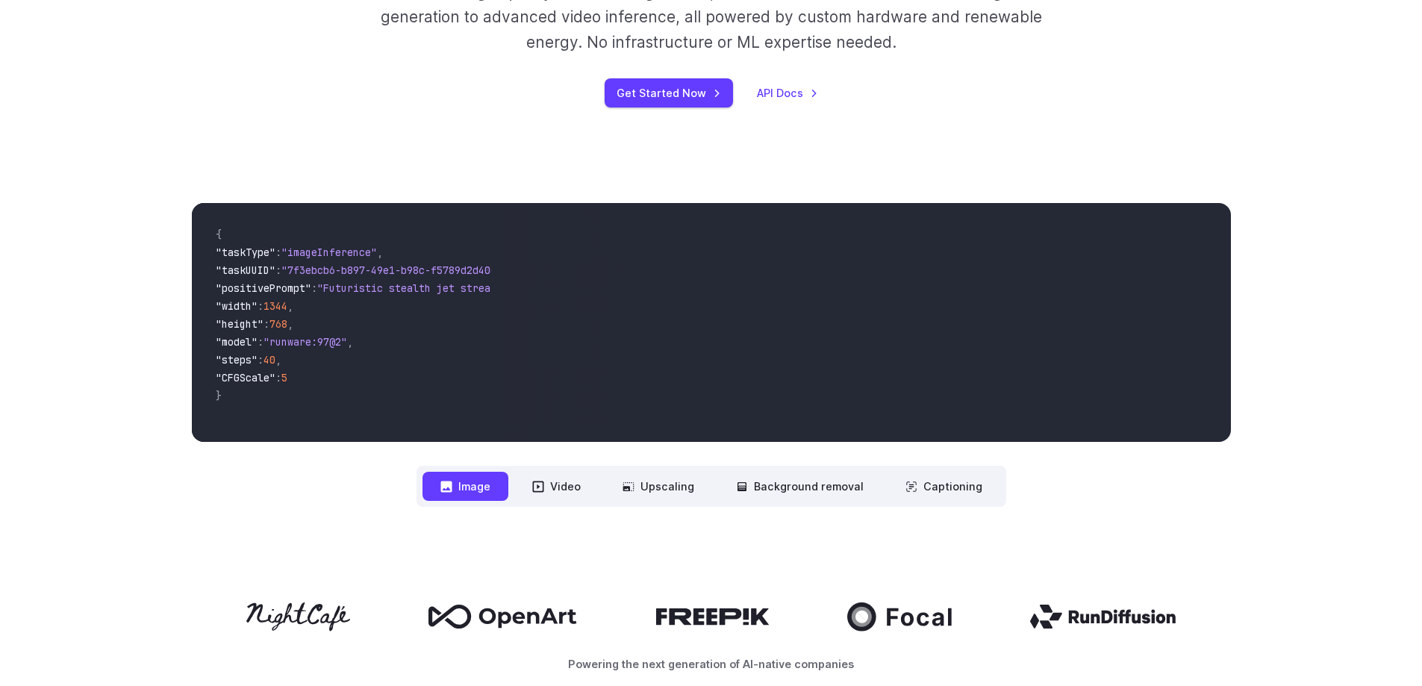
scroll to position [149, 0]
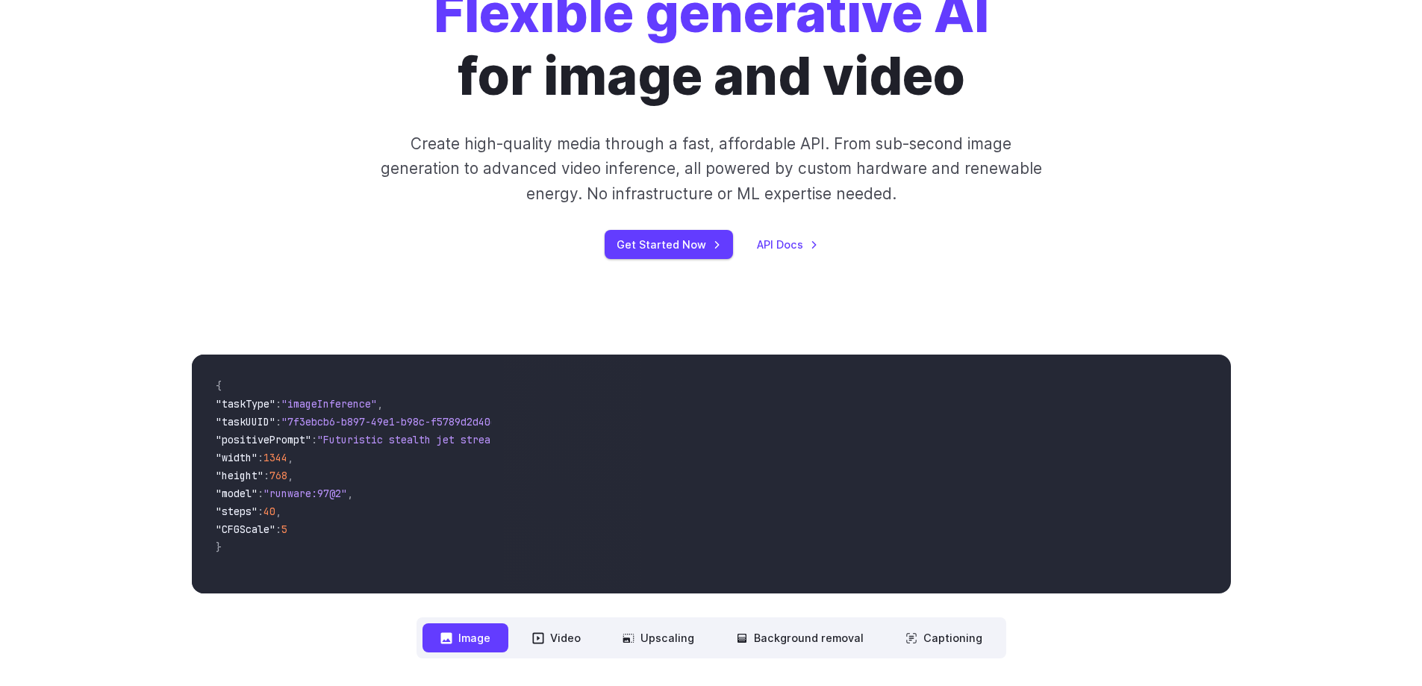
click at [385, 420] on span ""7f3ebcb6-b897-49e1-b98c-f5789d2d40d7"" at bounding box center [394, 421] width 227 height 13
drag, startPoint x: 412, startPoint y: 424, endPoint x: 402, endPoint y: 425, distance: 9.8
click at [403, 425] on span ""7f3ebcb6-b897-49e1-b98c-f5789d2d40d7"" at bounding box center [394, 421] width 227 height 13
drag, startPoint x: 393, startPoint y: 433, endPoint x: 379, endPoint y: 441, distance: 16.4
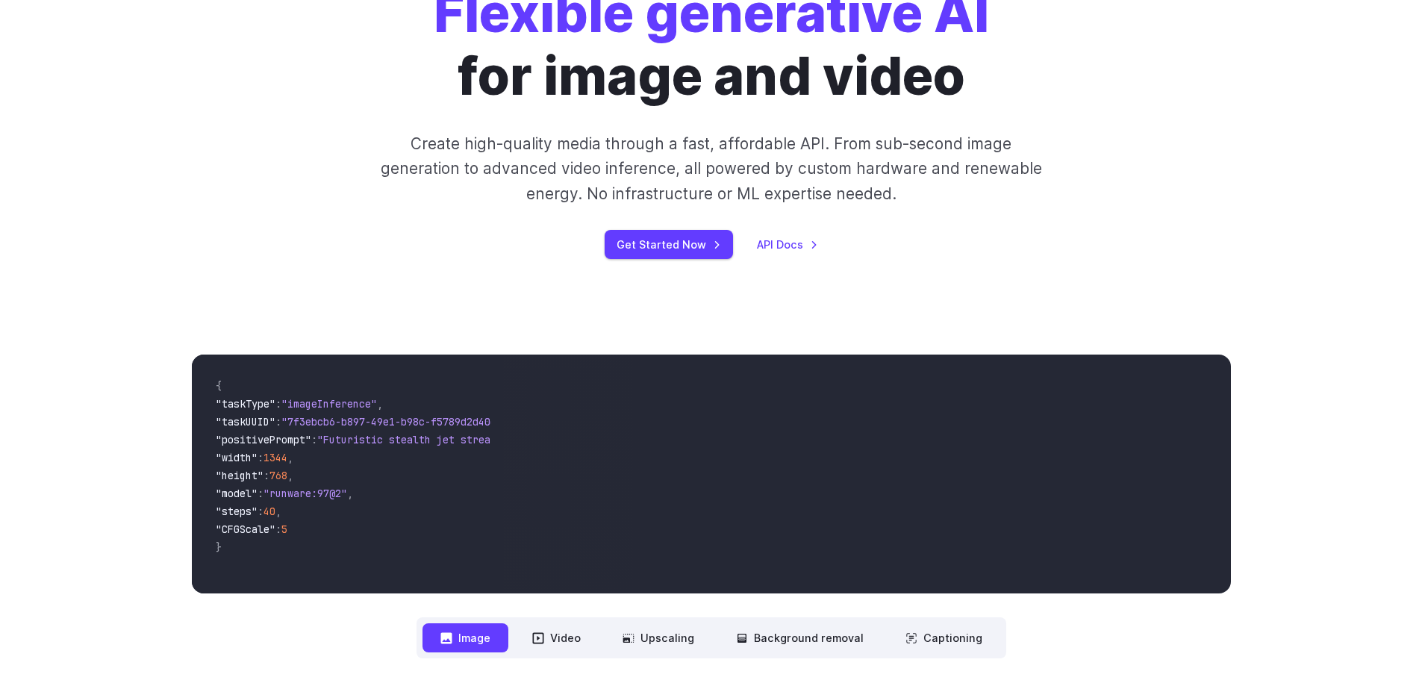
click at [366, 441] on span ""Futuristic stealth jet streaking through a neon-lit cityscape with glowing pur…" at bounding box center [588, 439] width 543 height 13
click at [372, 444] on span ""Futuristic stealth jet streaking through a neon-lit cityscape with glowing pur…" at bounding box center [588, 439] width 543 height 13
click at [386, 445] on span ""Futuristic stealth jet streaking through a neon-lit cityscape with glowing pur…" at bounding box center [588, 439] width 543 height 13
click at [395, 440] on span ""Futuristic stealth jet streaking through a neon-lit cityscape with glowing pur…" at bounding box center [588, 439] width 543 height 13
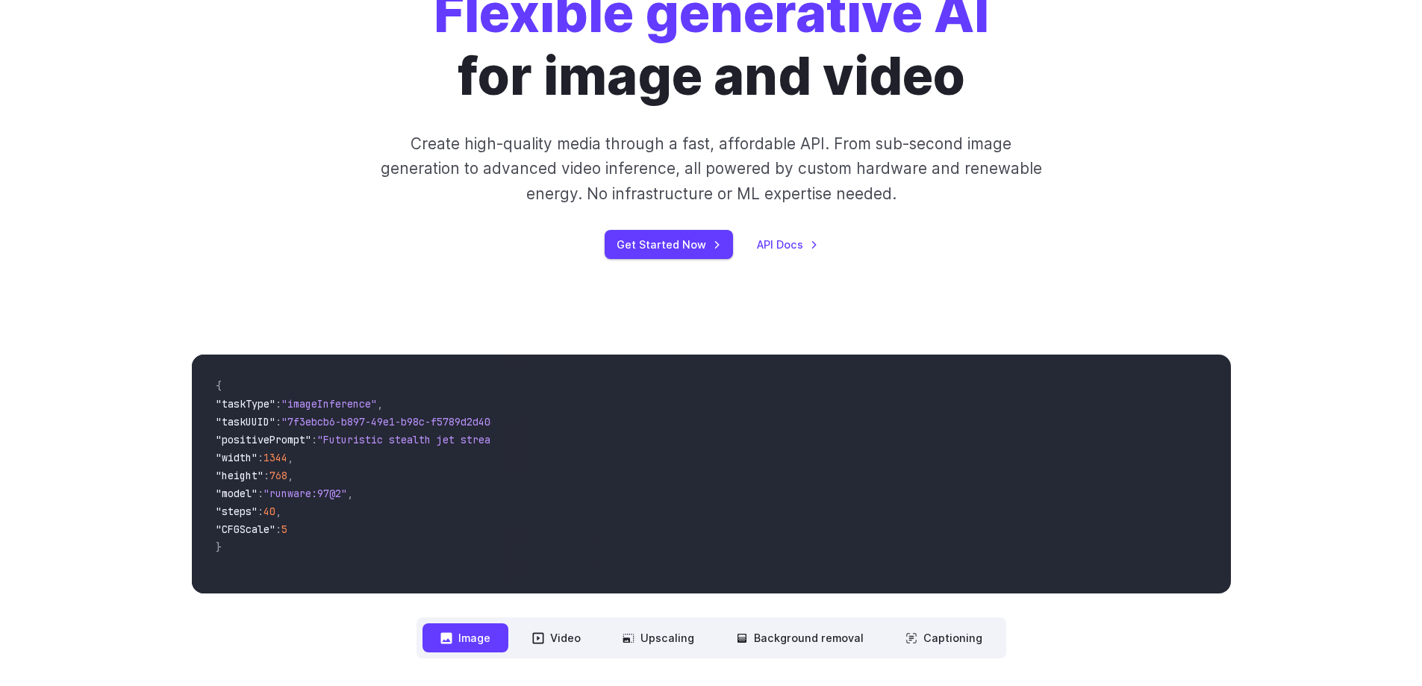
click at [401, 440] on span ""Futuristic stealth jet streaking through a neon-lit cityscape with glowing pur…" at bounding box center [588, 439] width 543 height 13
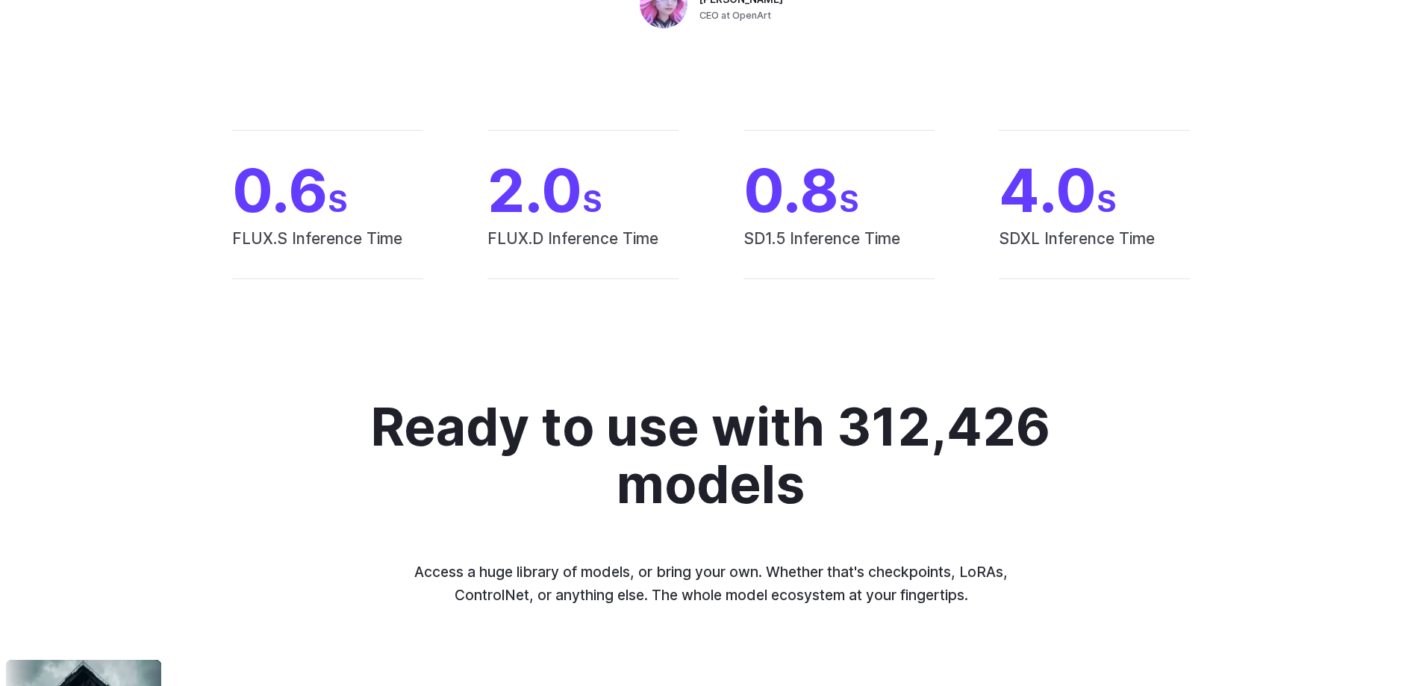
scroll to position [1642, 0]
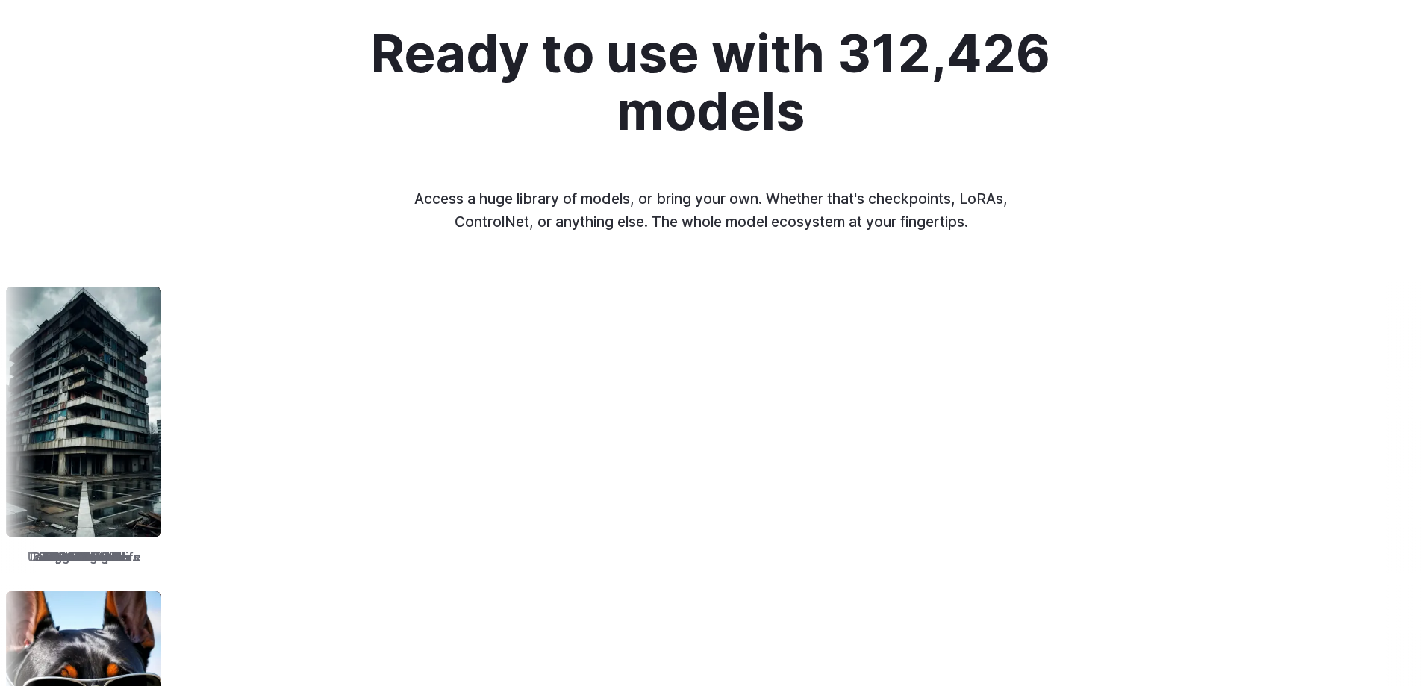
click at [863, 554] on span "Unstable Diffusers" at bounding box center [919, 557] width 112 height 19
click at [526, 551] on span "Unstable Diffusers" at bounding box center [470, 557] width 112 height 19
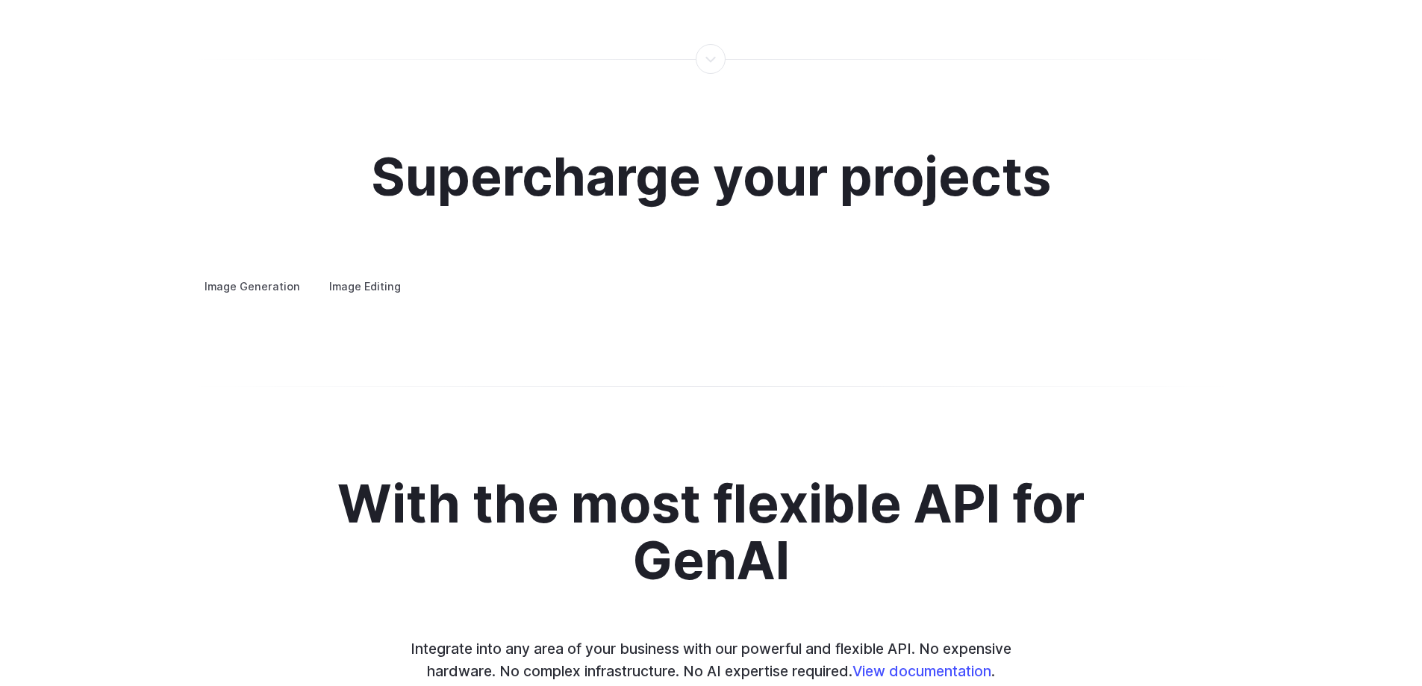
scroll to position [2686, 0]
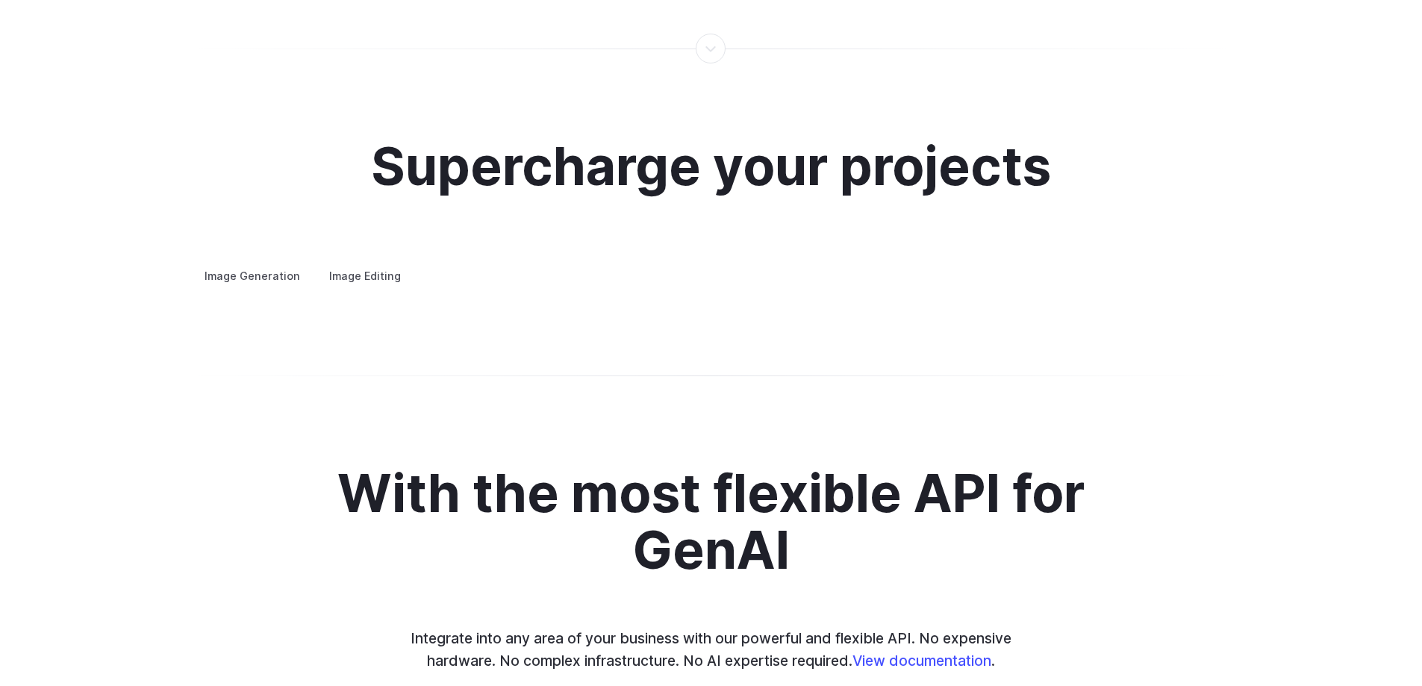
click at [0, 0] on summary "Concept design" at bounding box center [0, 0] width 0 height 0
click at [0, 0] on summary "Creative styling" at bounding box center [0, 0] width 0 height 0
click at [0, 0] on summary "Architecture" at bounding box center [0, 0] width 0 height 0
click at [0, 0] on details "Product design Quickly design and visualize new product lines, accessories, or …" at bounding box center [0, 0] width 0 height 0
click at [0, 0] on summary "Product design" at bounding box center [0, 0] width 0 height 0
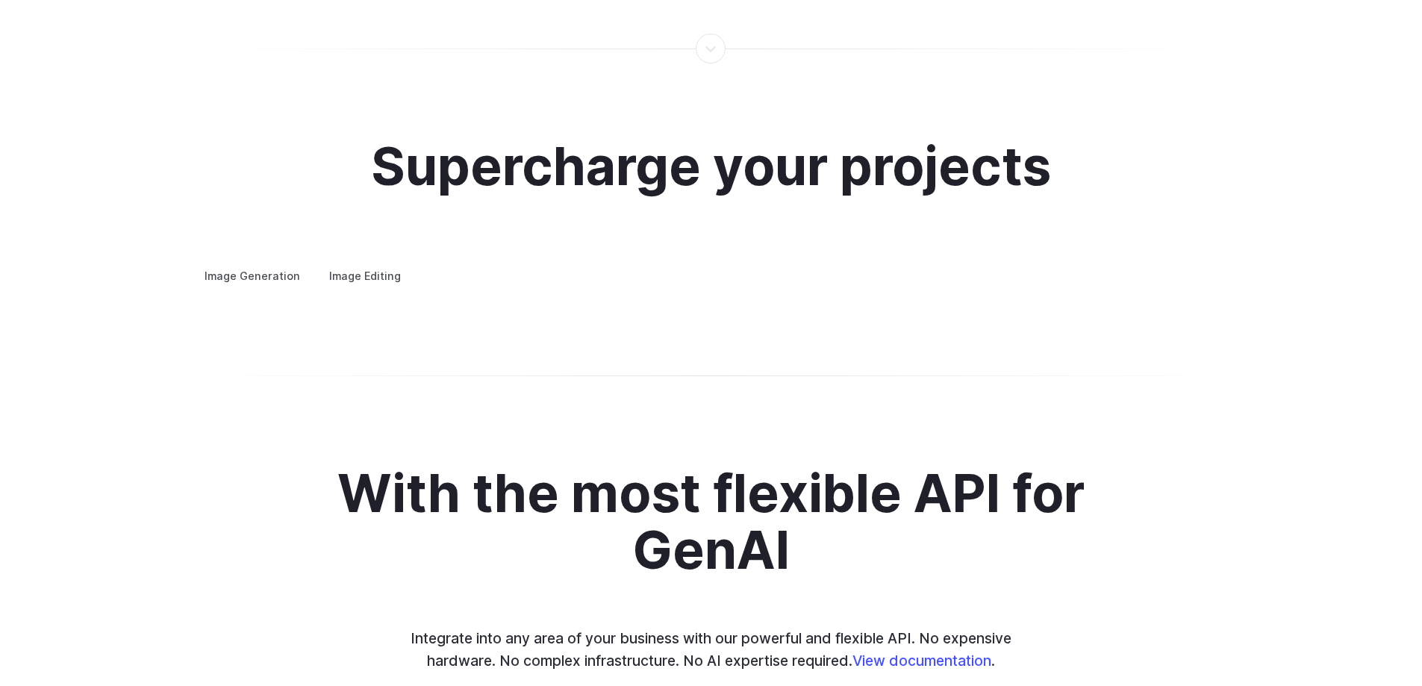
click at [0, 0] on summary "Personalized assets" at bounding box center [0, 0] width 0 height 0
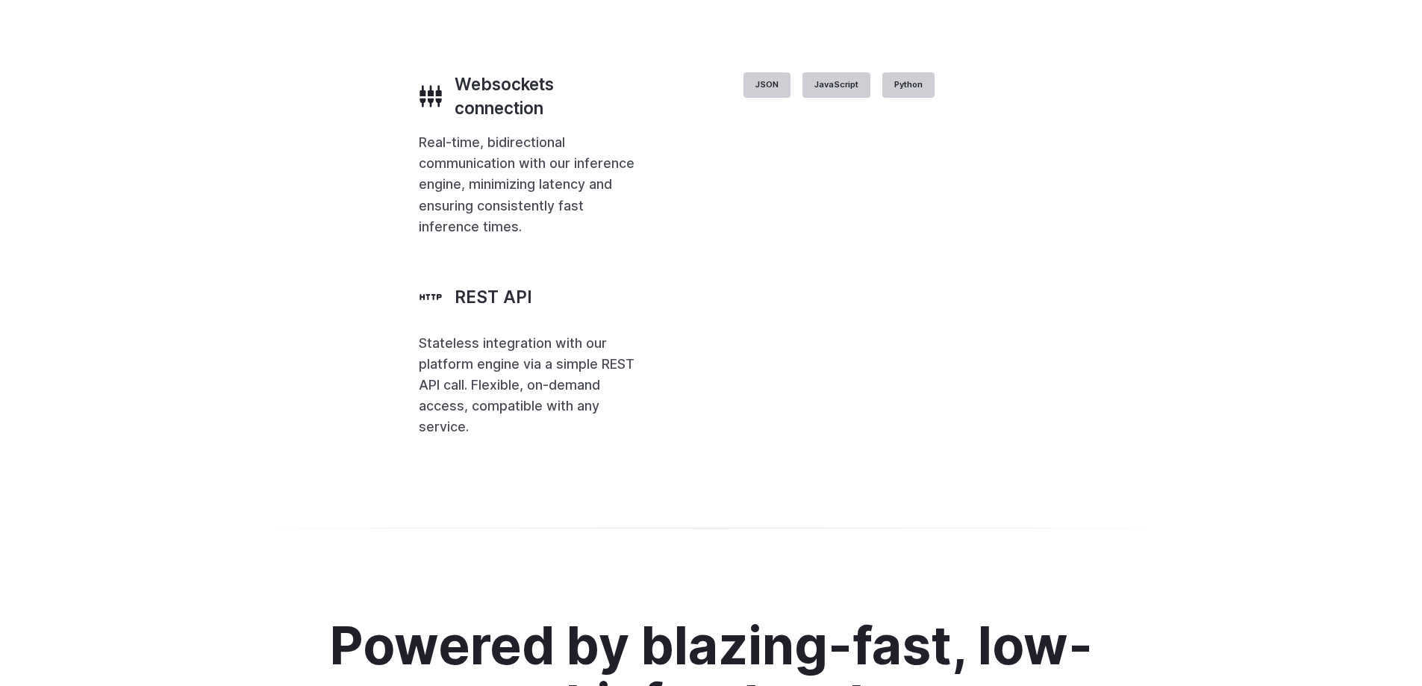
scroll to position [3657, 0]
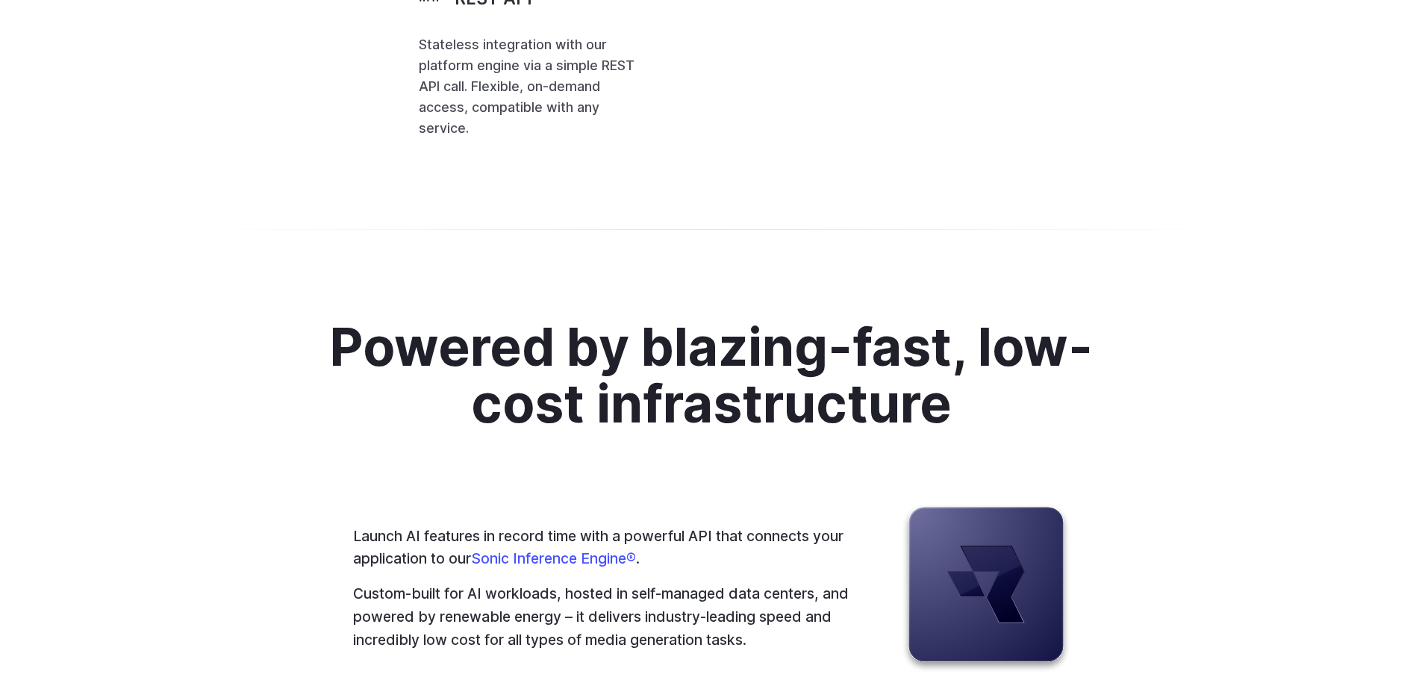
click at [0, 0] on span ""steps" : 25 ," at bounding box center [0, 0] width 0 height 0
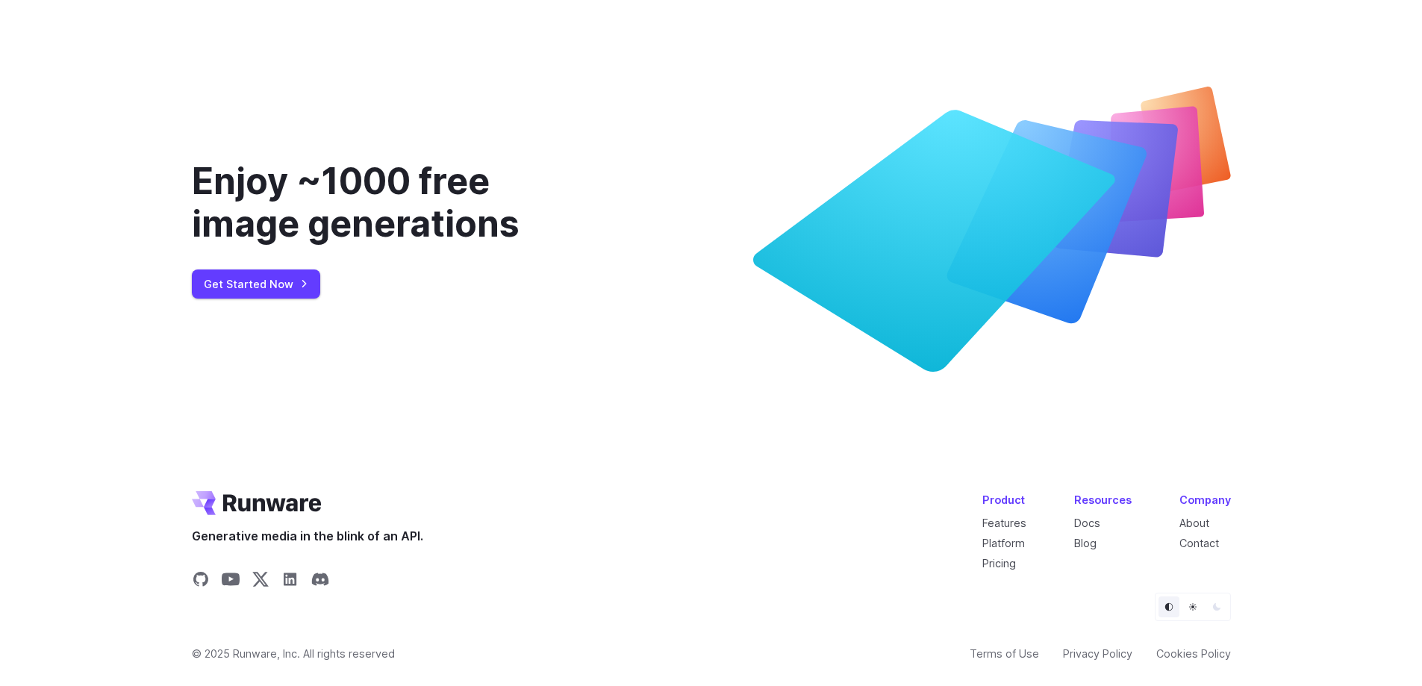
scroll to position [5604, 0]
click at [1004, 562] on link "Pricing" at bounding box center [999, 563] width 34 height 13
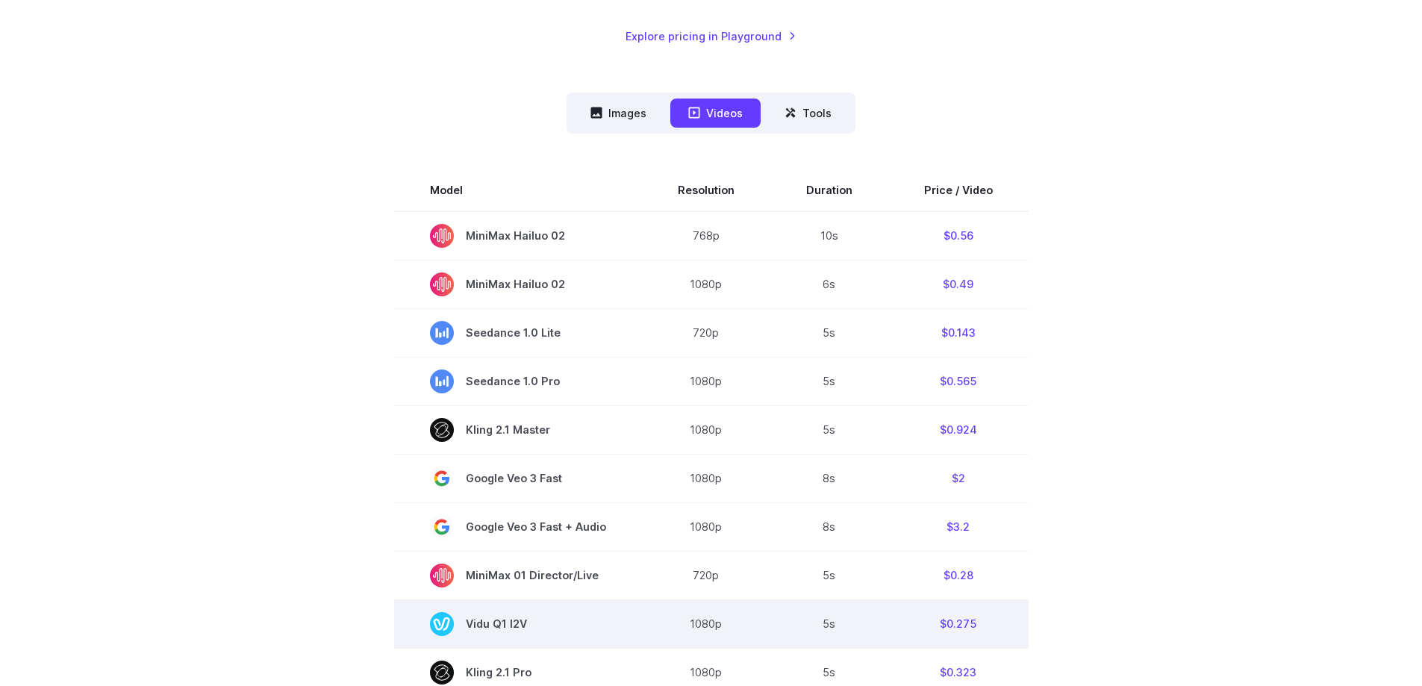
scroll to position [298, 0]
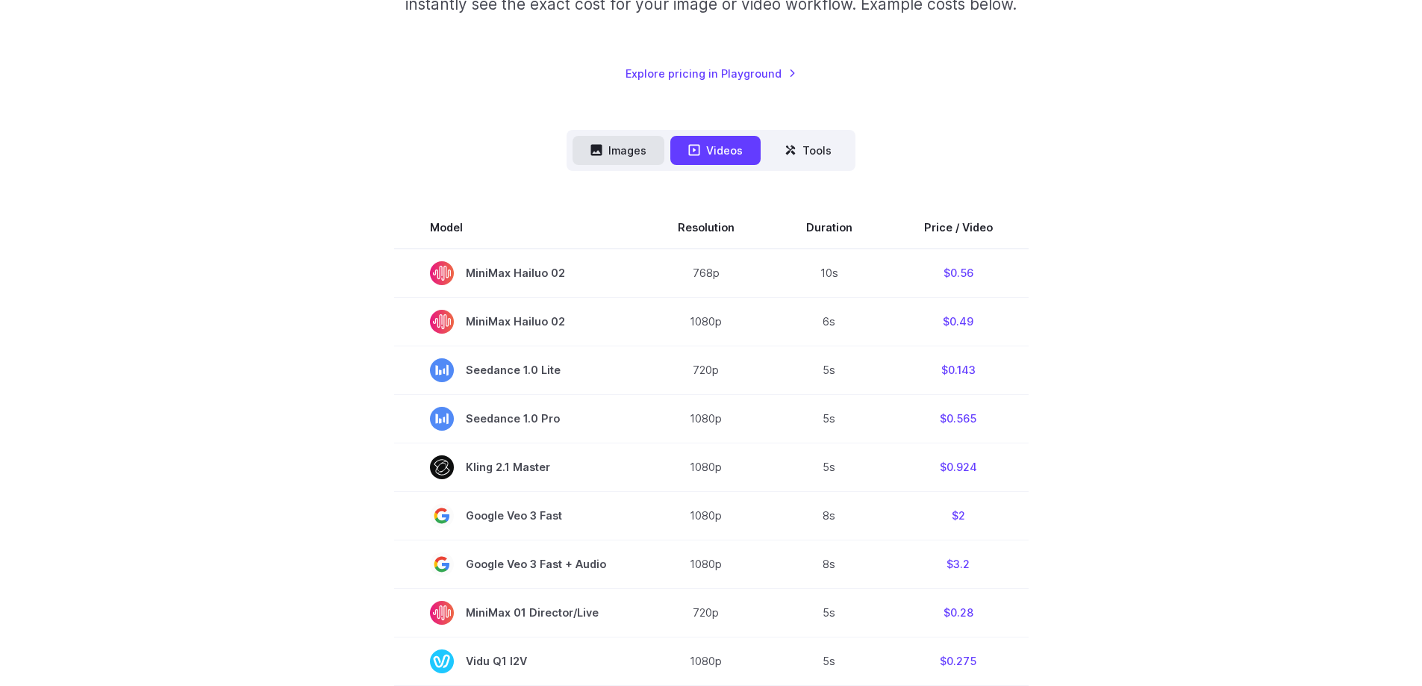
click at [622, 146] on button "Images" at bounding box center [618, 150] width 92 height 29
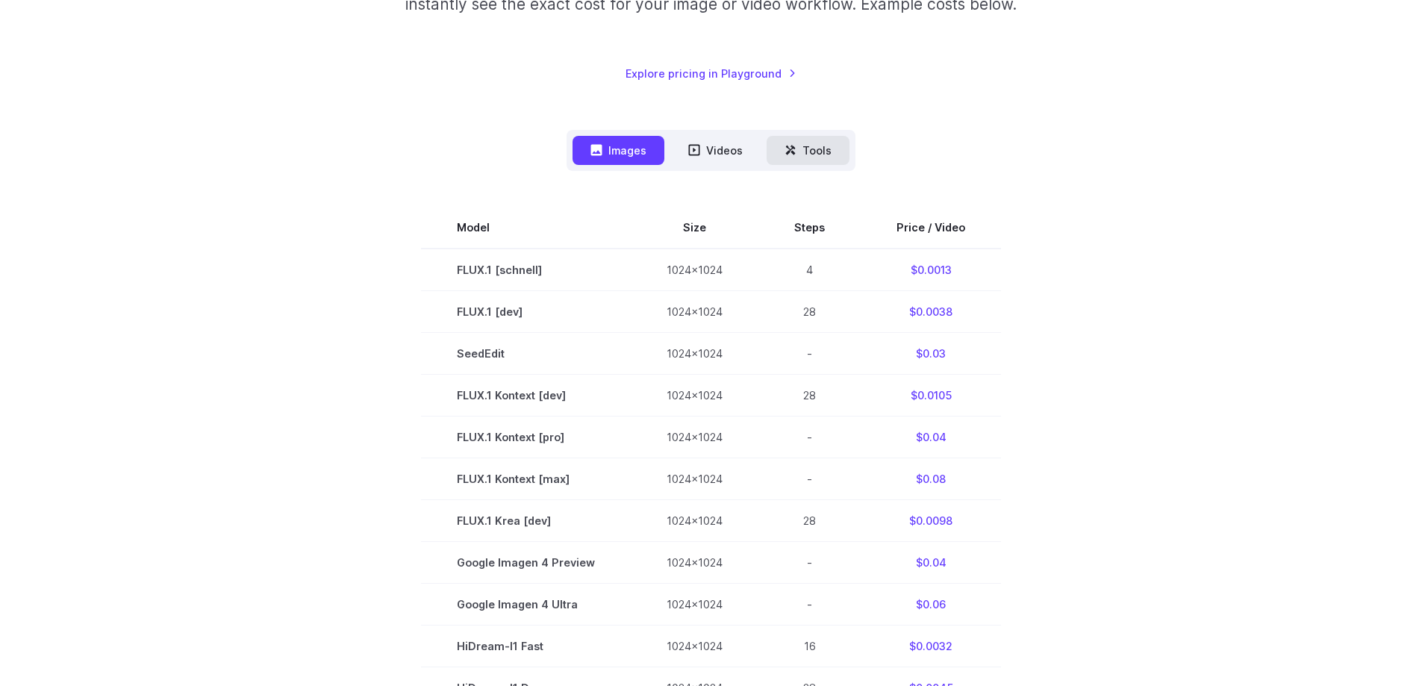
click at [824, 158] on button "Tools" at bounding box center [807, 150] width 83 height 29
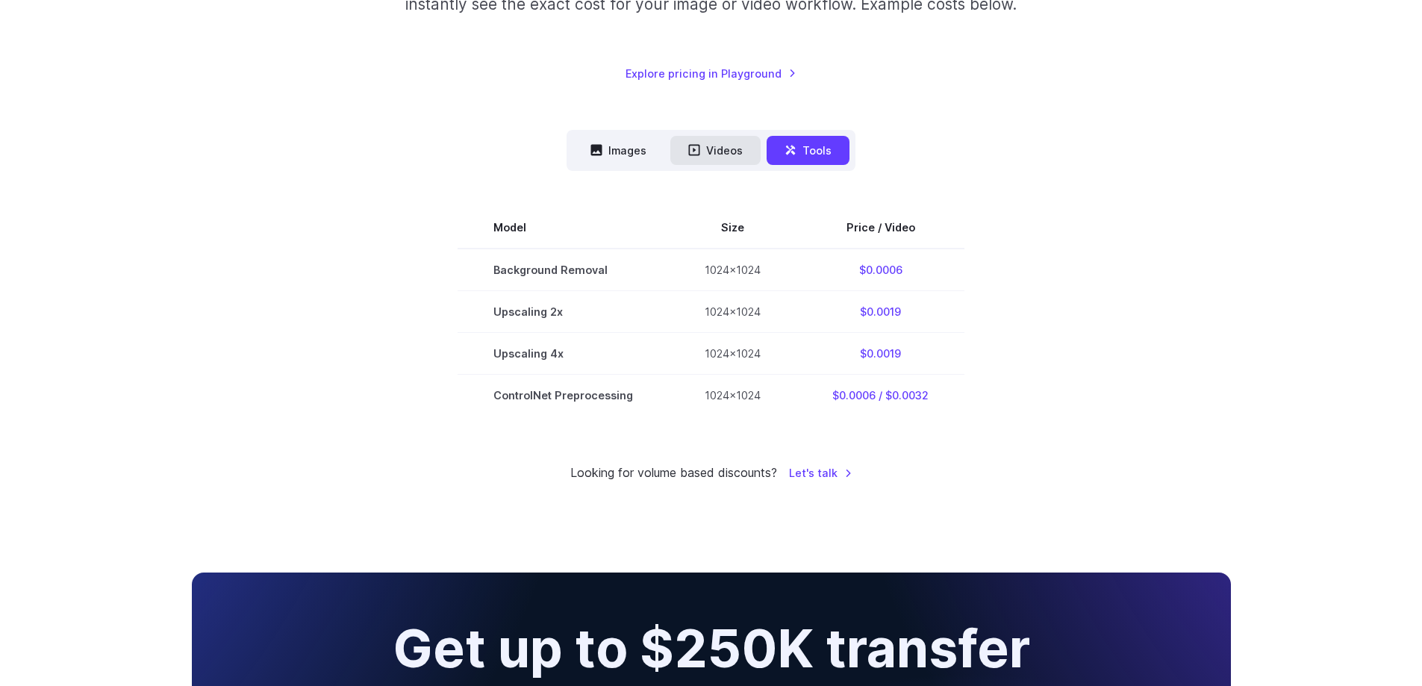
click at [725, 150] on button "Videos" at bounding box center [715, 150] width 90 height 29
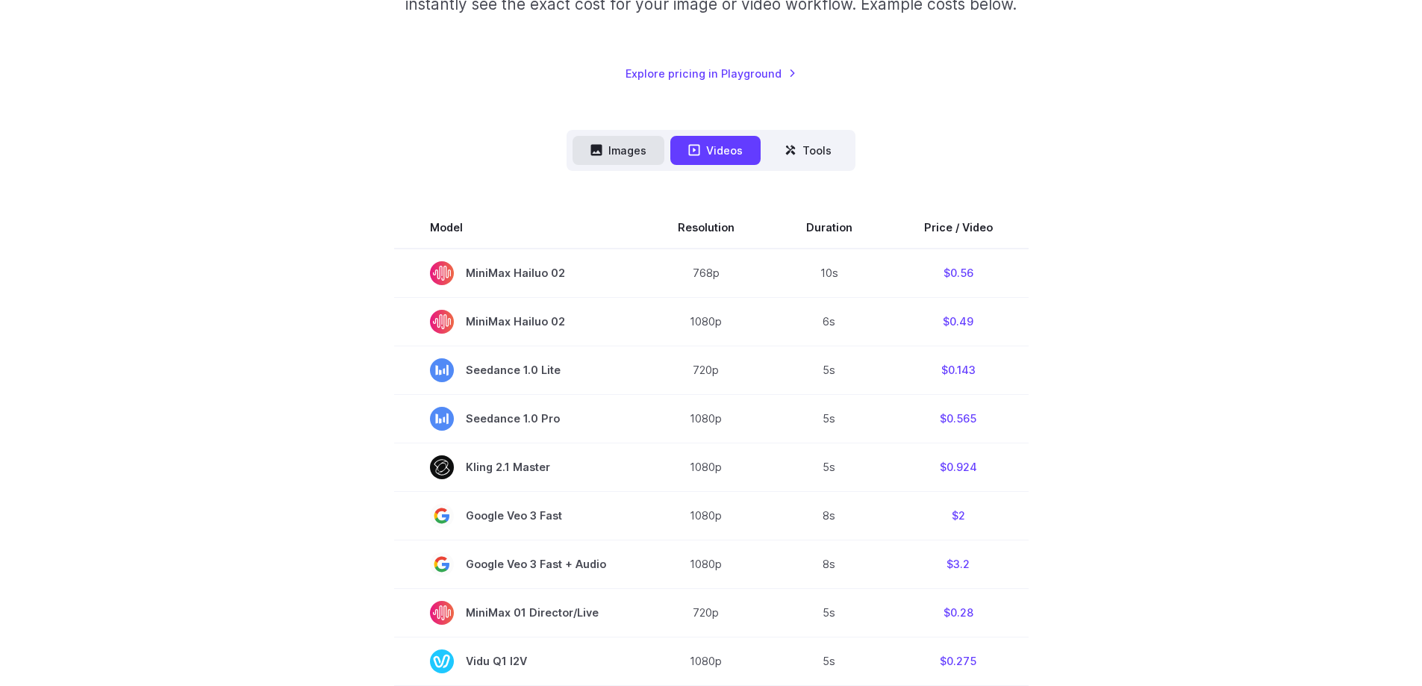
click at [621, 146] on button "Images" at bounding box center [618, 150] width 92 height 29
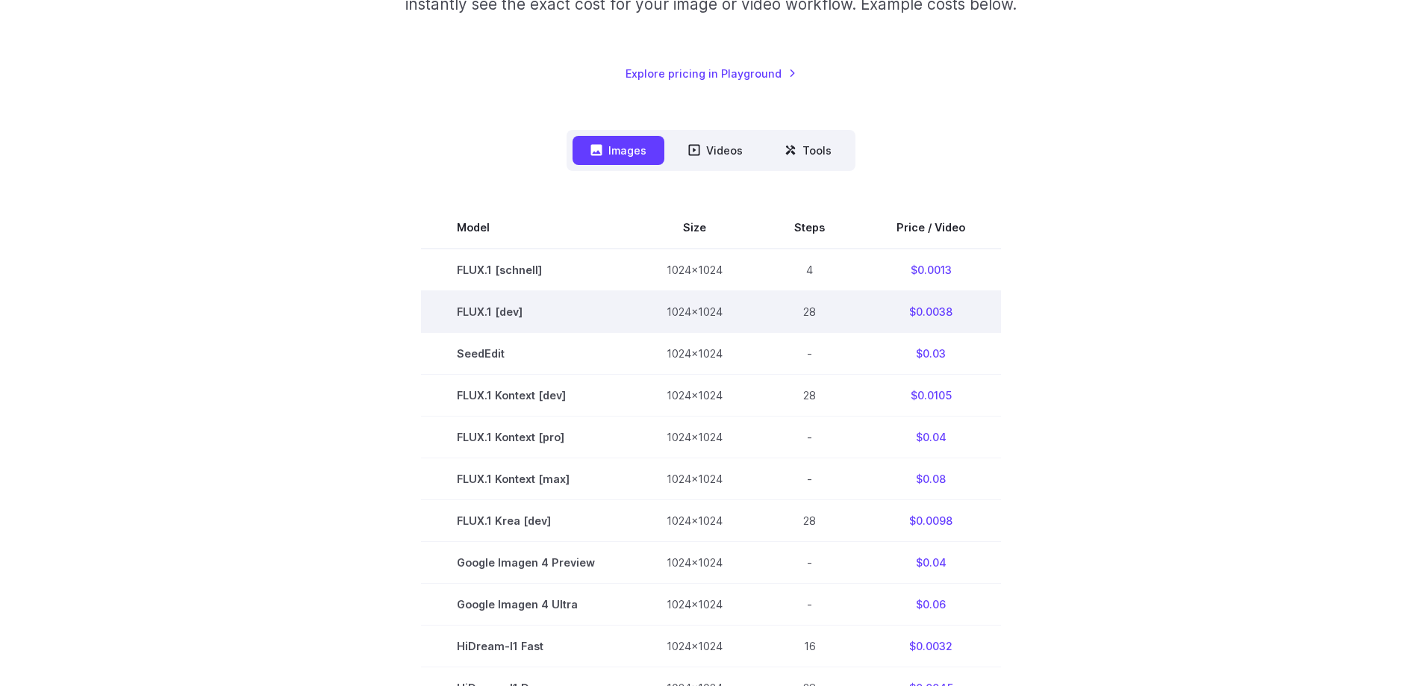
click at [493, 315] on td "FLUX.1 [dev]" at bounding box center [526, 311] width 210 height 42
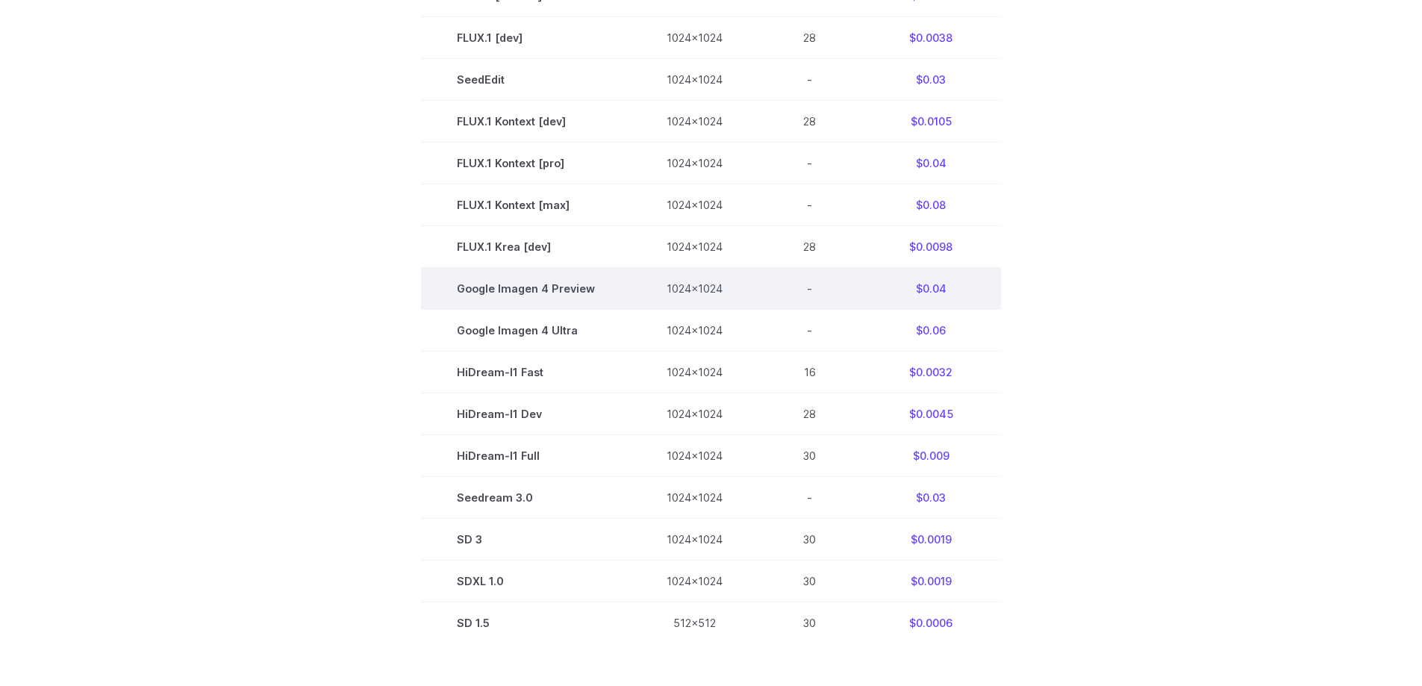
scroll to position [597, 0]
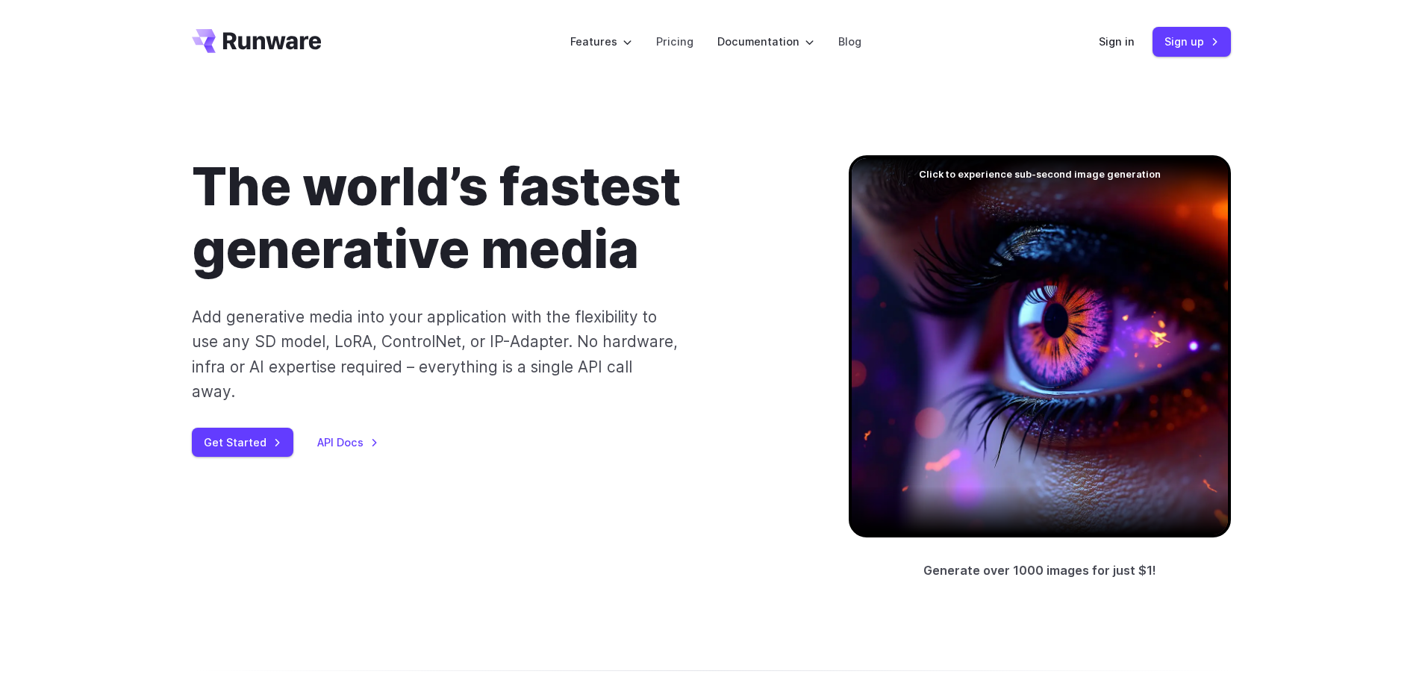
click at [751, 364] on div "The world’s fastest generative media Add generative media into your application…" at bounding box center [496, 305] width 609 height 301
click at [654, 34] on li "Pricing" at bounding box center [674, 41] width 61 height 41
click at [675, 42] on link "Pricing" at bounding box center [674, 41] width 37 height 17
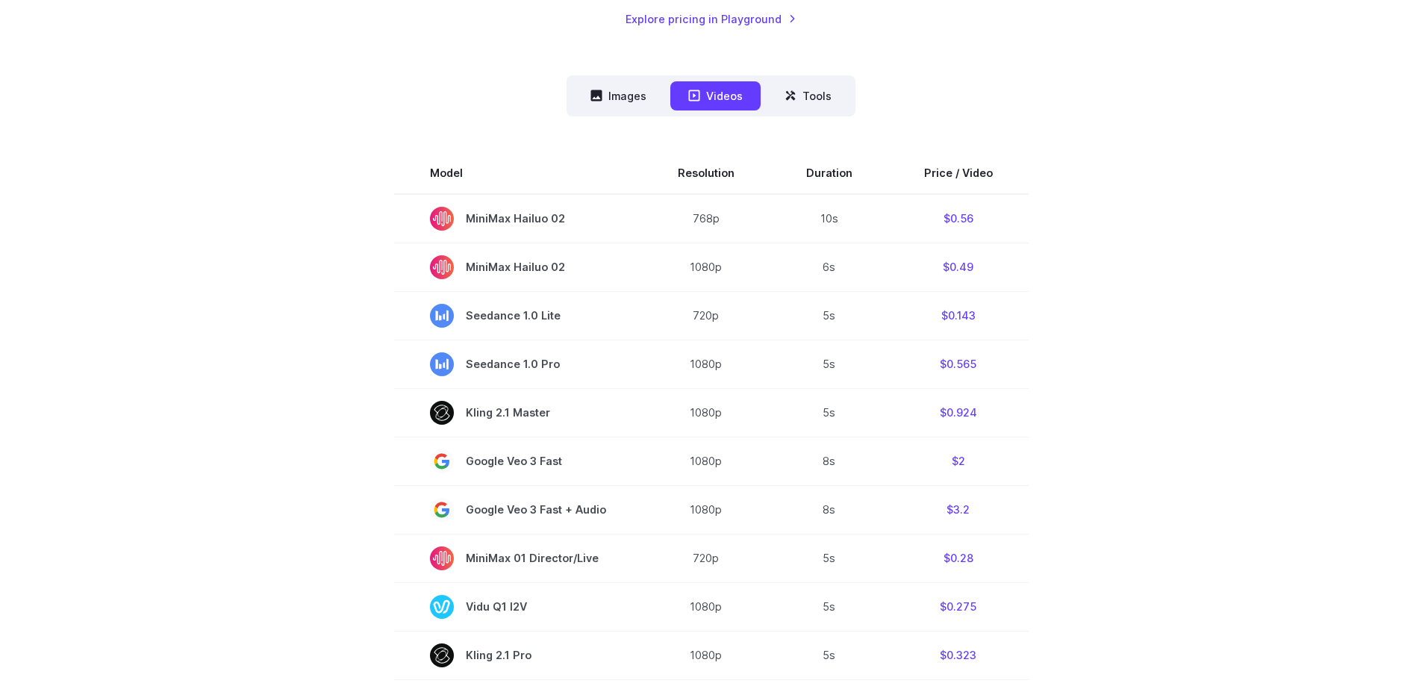
scroll to position [298, 0]
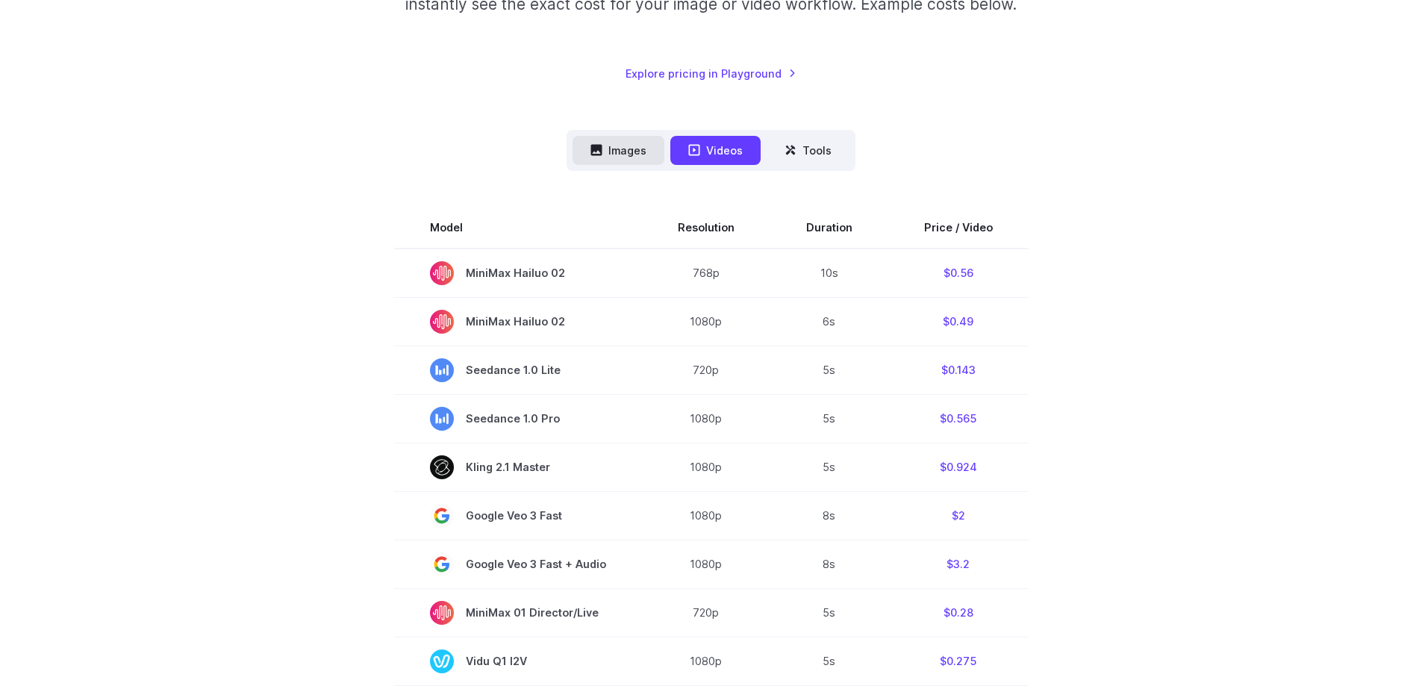
click at [634, 141] on button "Images" at bounding box center [618, 150] width 92 height 29
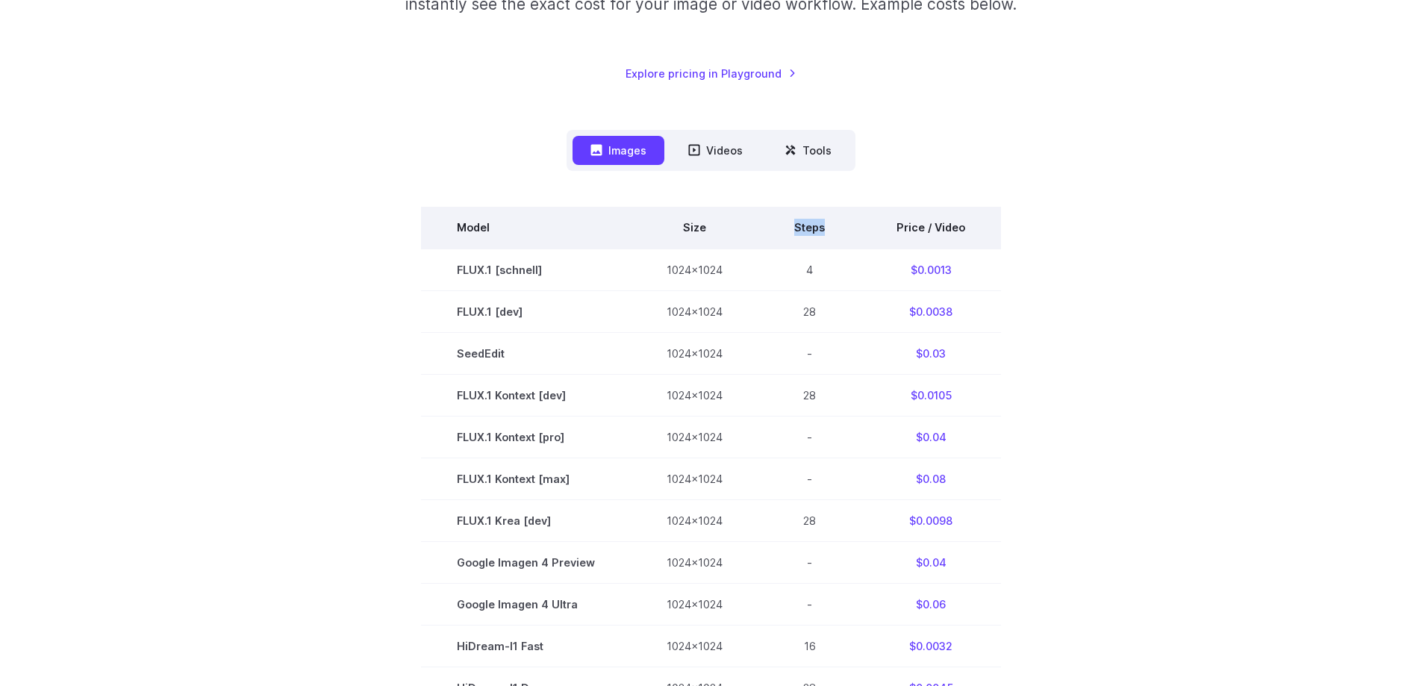
drag, startPoint x: 851, startPoint y: 229, endPoint x: 776, endPoint y: 231, distance: 74.6
click at [776, 231] on th "Steps" at bounding box center [809, 228] width 102 height 42
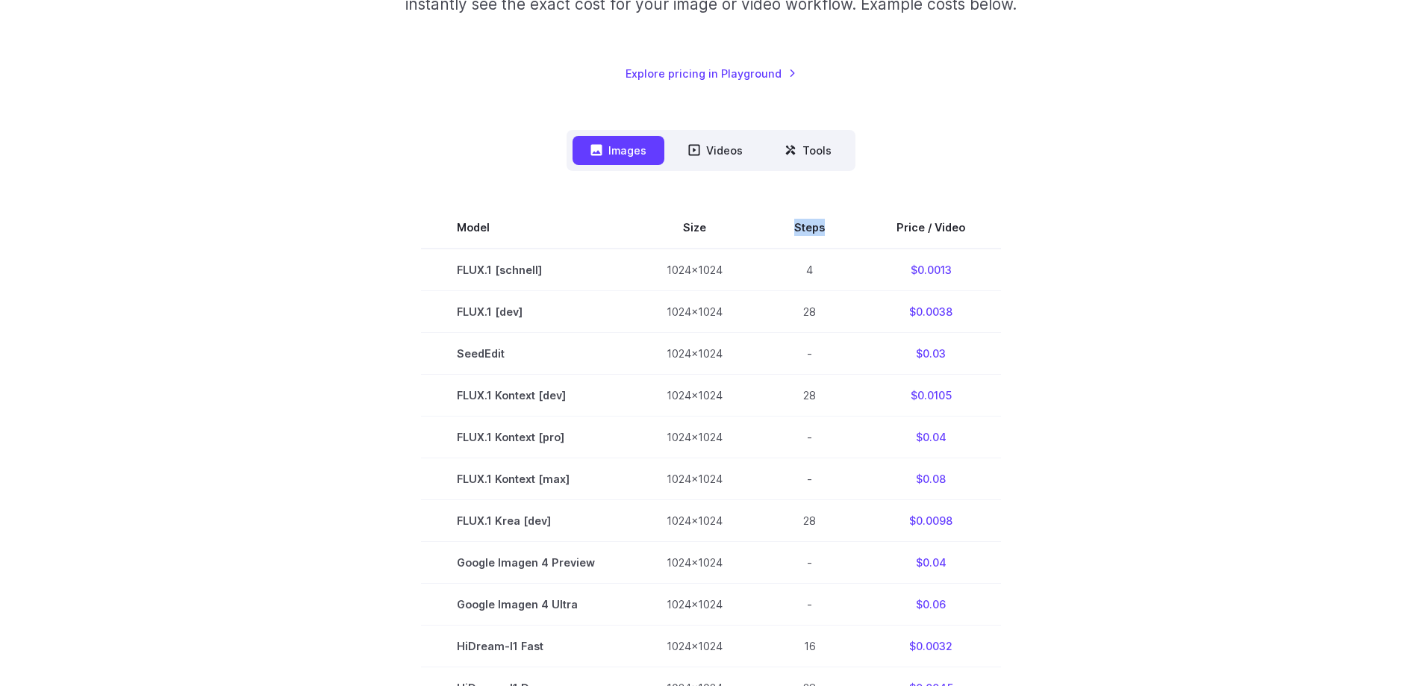
click at [766, 234] on div at bounding box center [766, 234] width 0 height 0
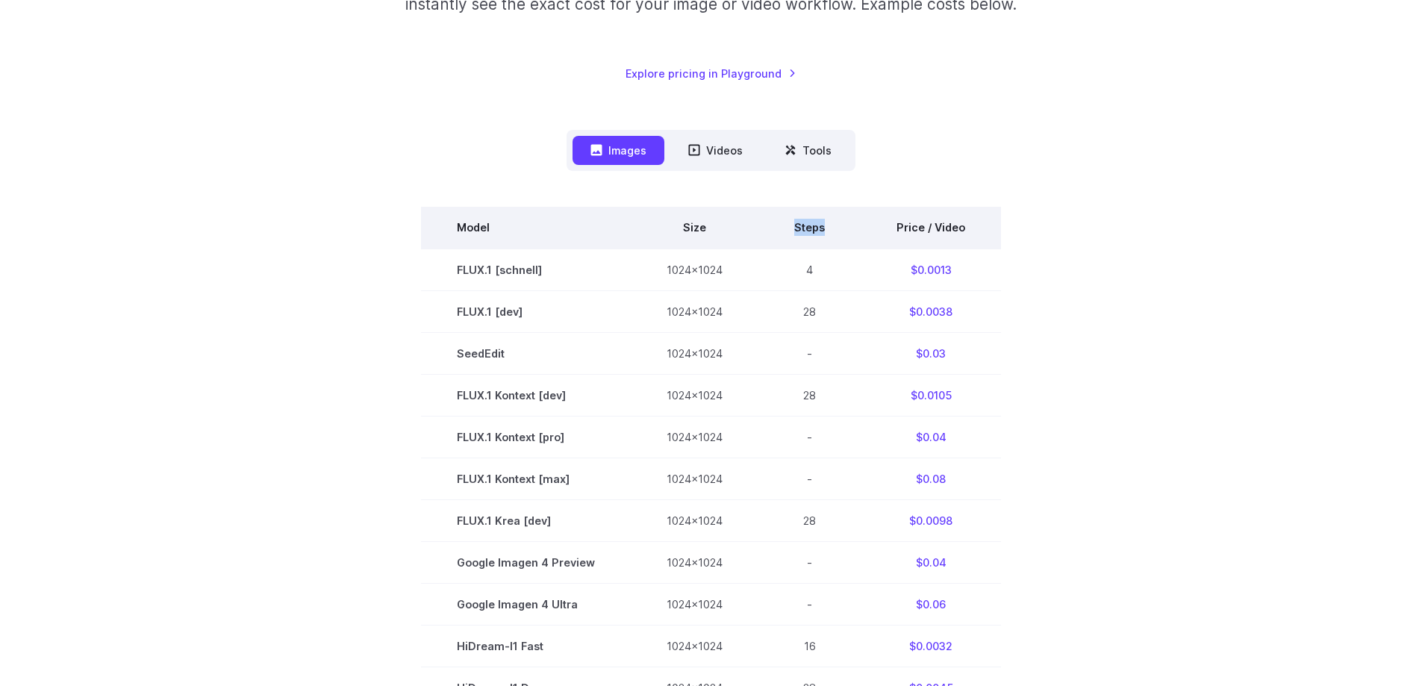
click at [768, 225] on th "Steps" at bounding box center [809, 228] width 102 height 42
drag, startPoint x: 675, startPoint y: 227, endPoint x: 731, endPoint y: 226, distance: 56.0
click at [731, 226] on th "Size" at bounding box center [695, 228] width 128 height 42
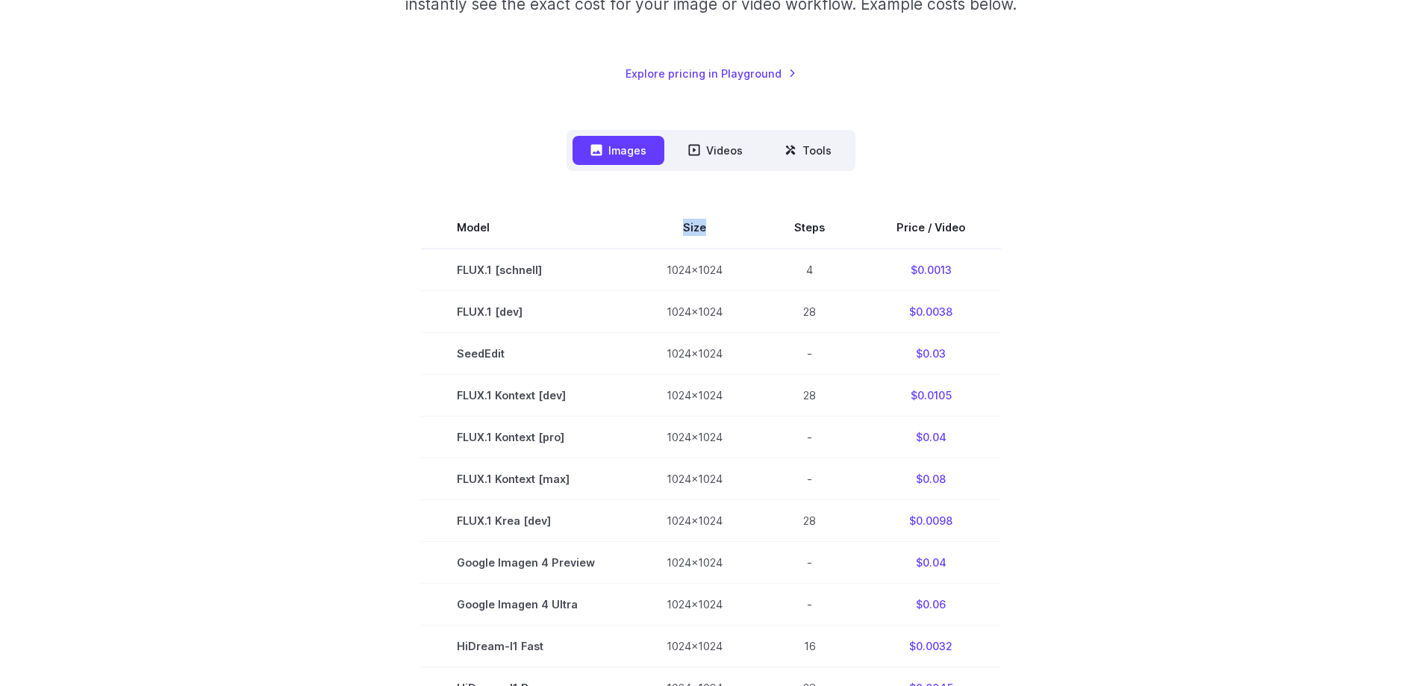
click at [722, 200] on div at bounding box center [722, 200] width 0 height 0
click at [1137, 264] on section "Model Size Steps Price / Video FLUX.1 [schnell] 1024x1024 4 $0.0013 FLUX.1 [dev…" at bounding box center [711, 562] width 1039 height 711
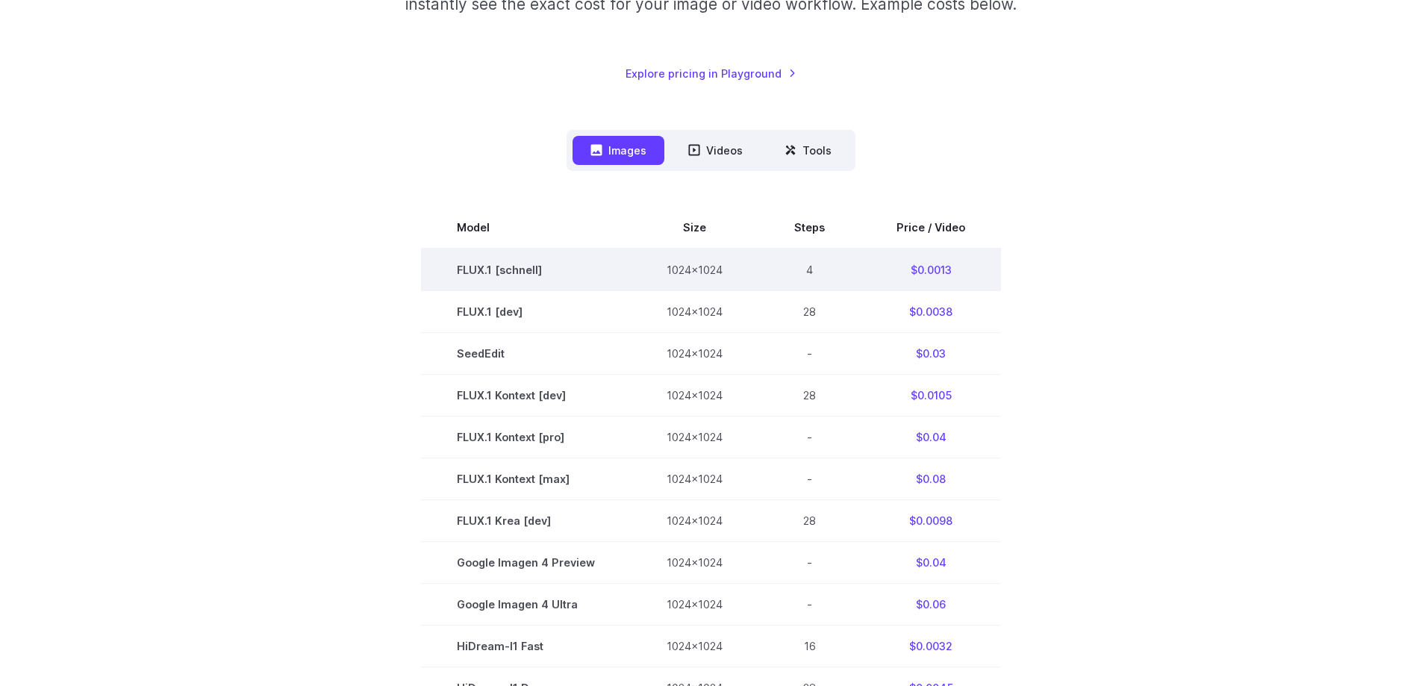
click at [529, 269] on td "FLUX.1 [schnell]" at bounding box center [526, 269] width 210 height 43
drag, startPoint x: 870, startPoint y: 262, endPoint x: 669, endPoint y: 267, distance: 201.6
click at [864, 263] on td "$0.0013" at bounding box center [930, 269] width 140 height 43
click at [515, 269] on td "FLUX.1 [schnell]" at bounding box center [526, 269] width 210 height 43
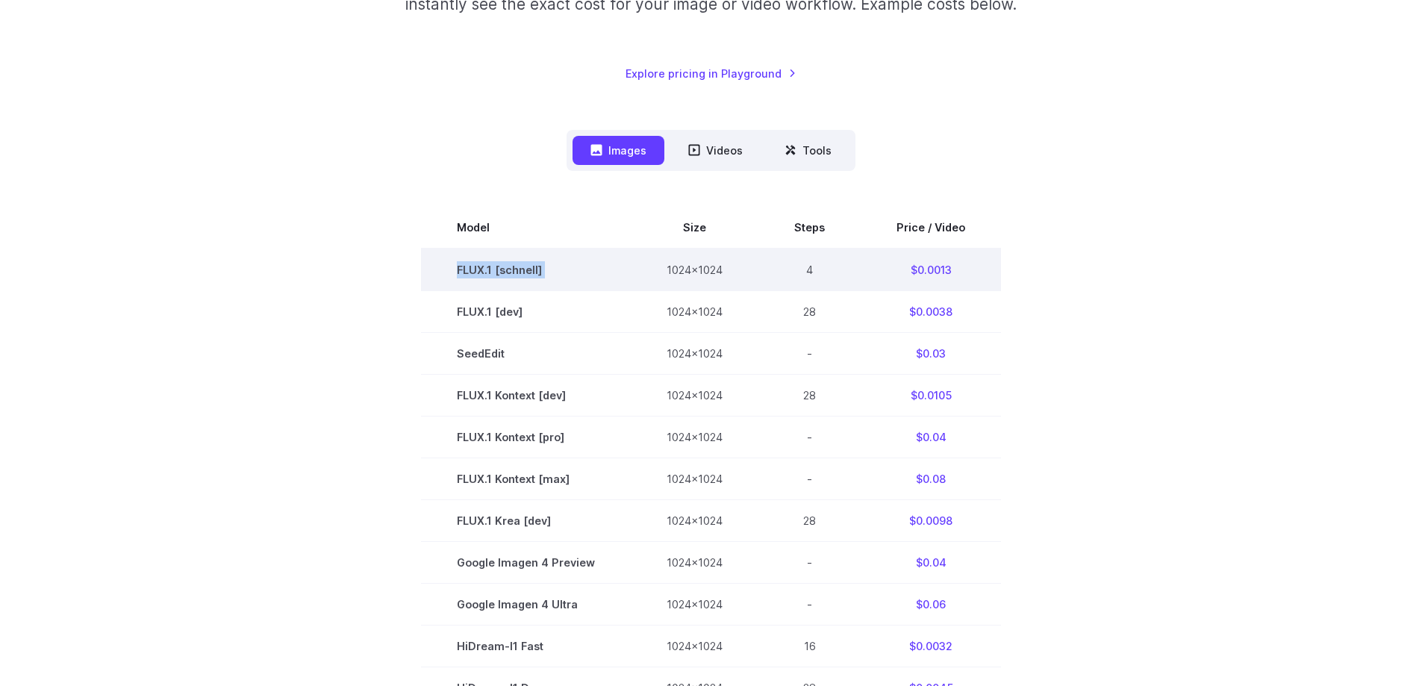
click at [515, 269] on td "FLUX.1 [schnell]" at bounding box center [526, 269] width 210 height 43
copy tr "FLUX.1 [schnell]"
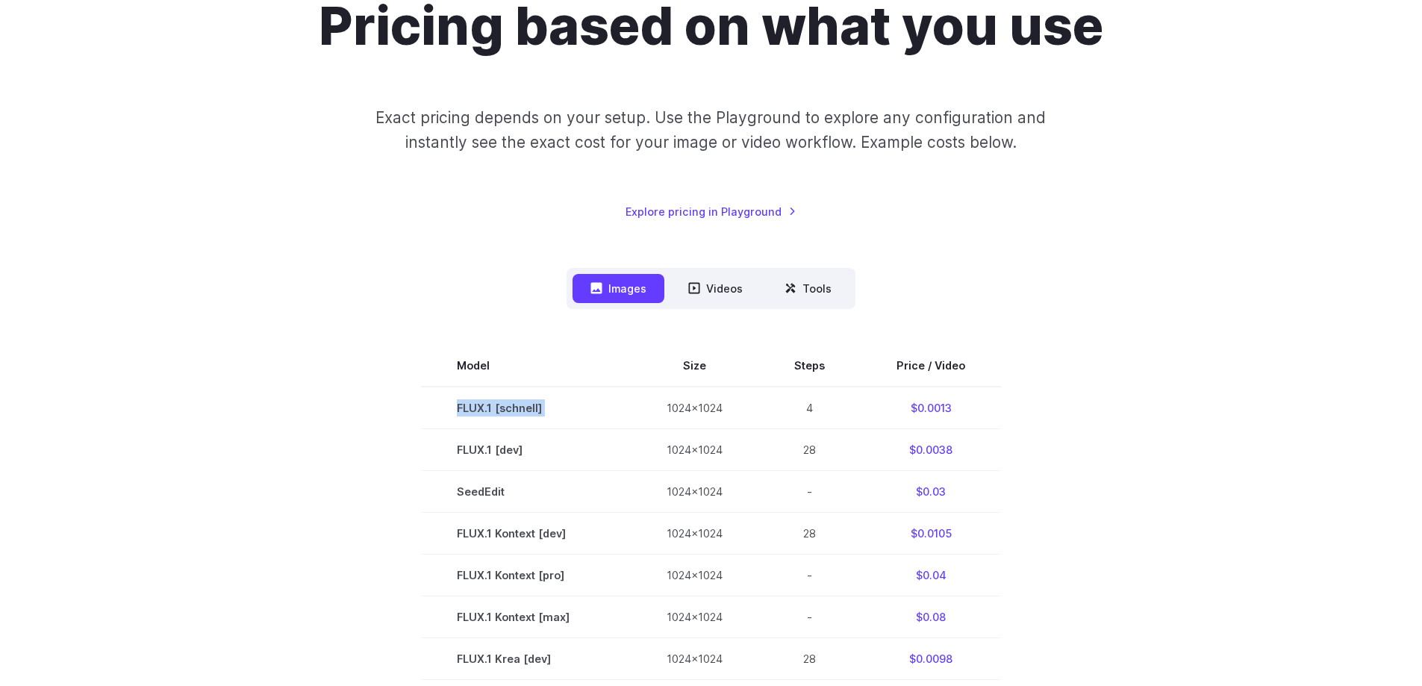
scroll to position [0, 0]
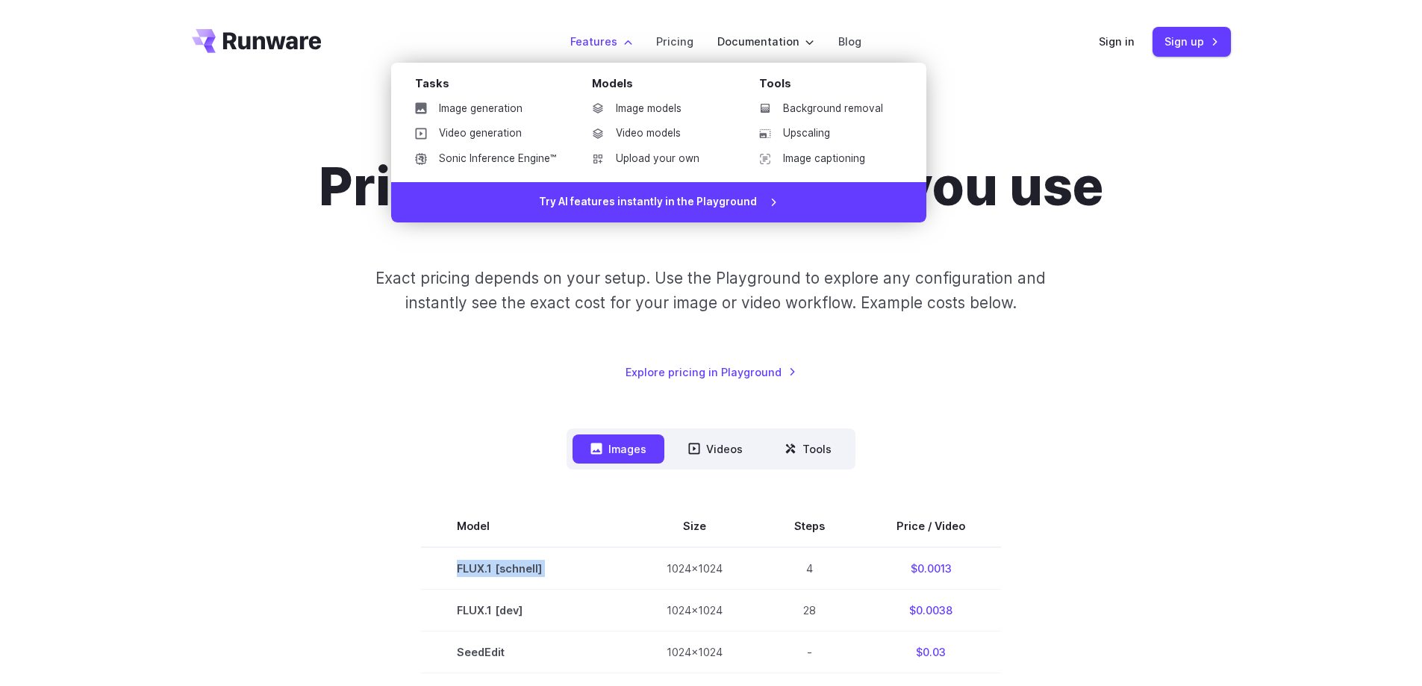
click at [606, 43] on label "Features" at bounding box center [601, 41] width 62 height 17
click at [492, 108] on link "Image generation" at bounding box center [485, 109] width 165 height 22
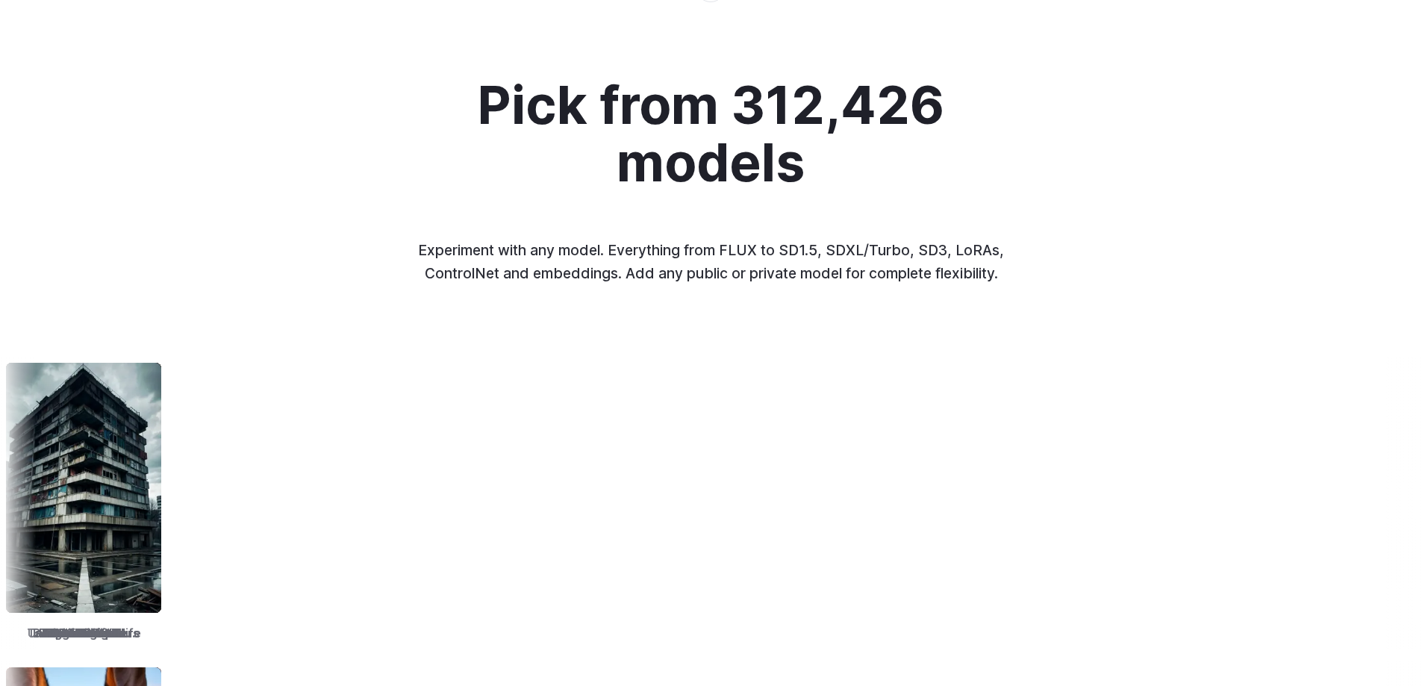
scroll to position [2463, 0]
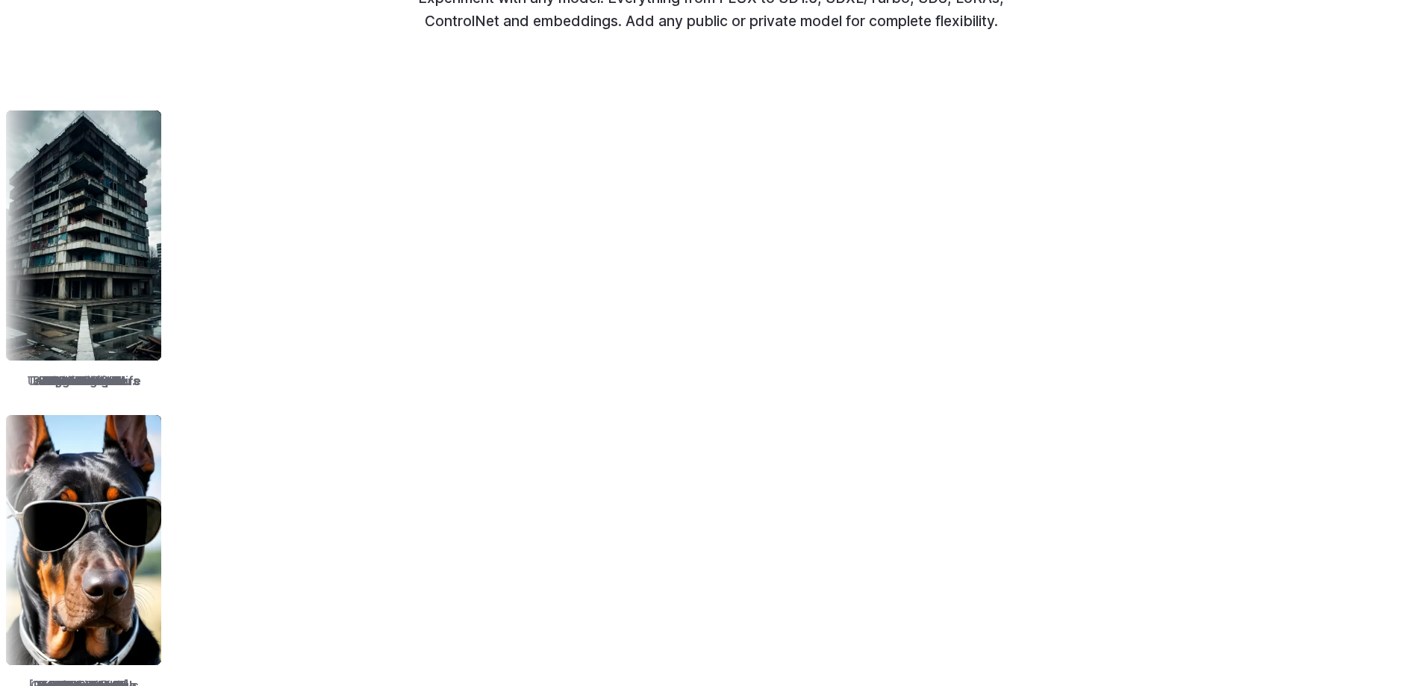
click at [838, 297] on img at bounding box center [915, 235] width 155 height 250
drag, startPoint x: 639, startPoint y: 376, endPoint x: 716, endPoint y: 372, distance: 77.0
click at [670, 377] on div "TrueSketch Detail Tweaker Tales of Digital Life MOHAWK Unstable Diffusers Pictu…" at bounding box center [711, 250] width 1422 height 293
click at [999, 372] on div "ReV Animated" at bounding box center [1082, 250] width 167 height 293
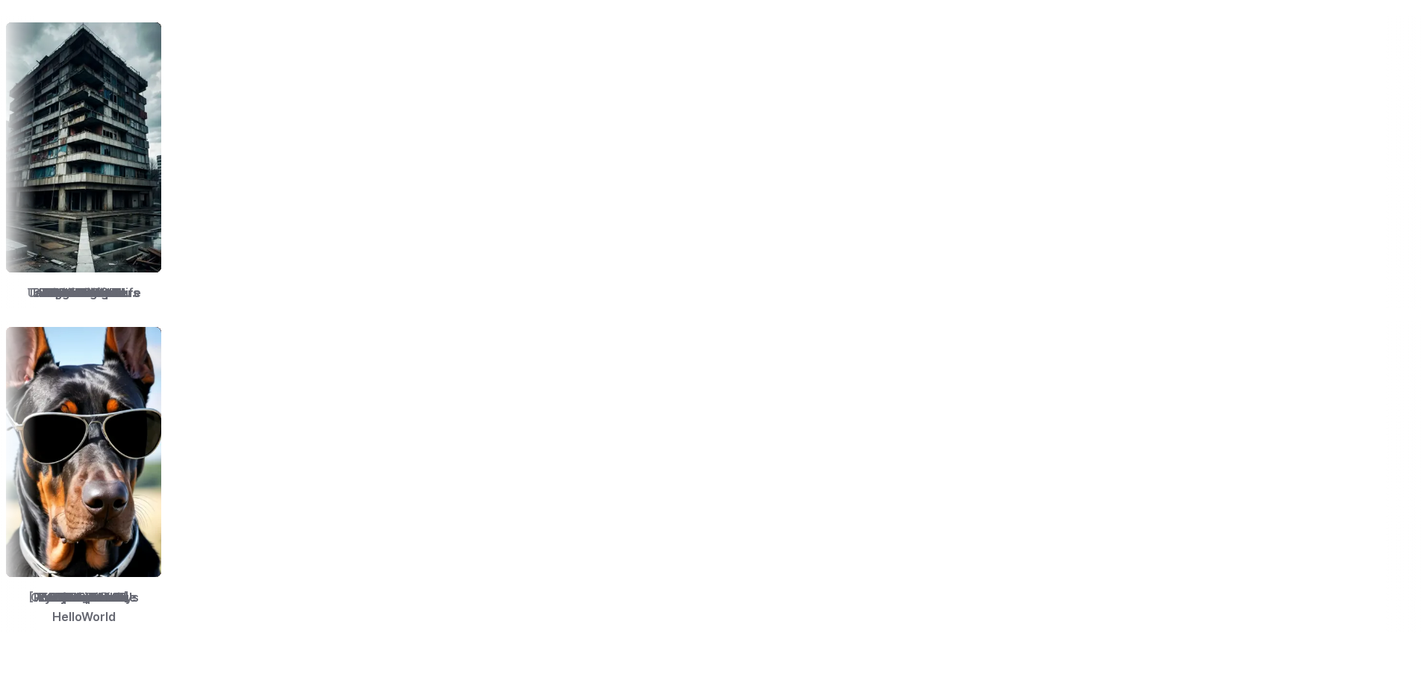
scroll to position [2537, 0]
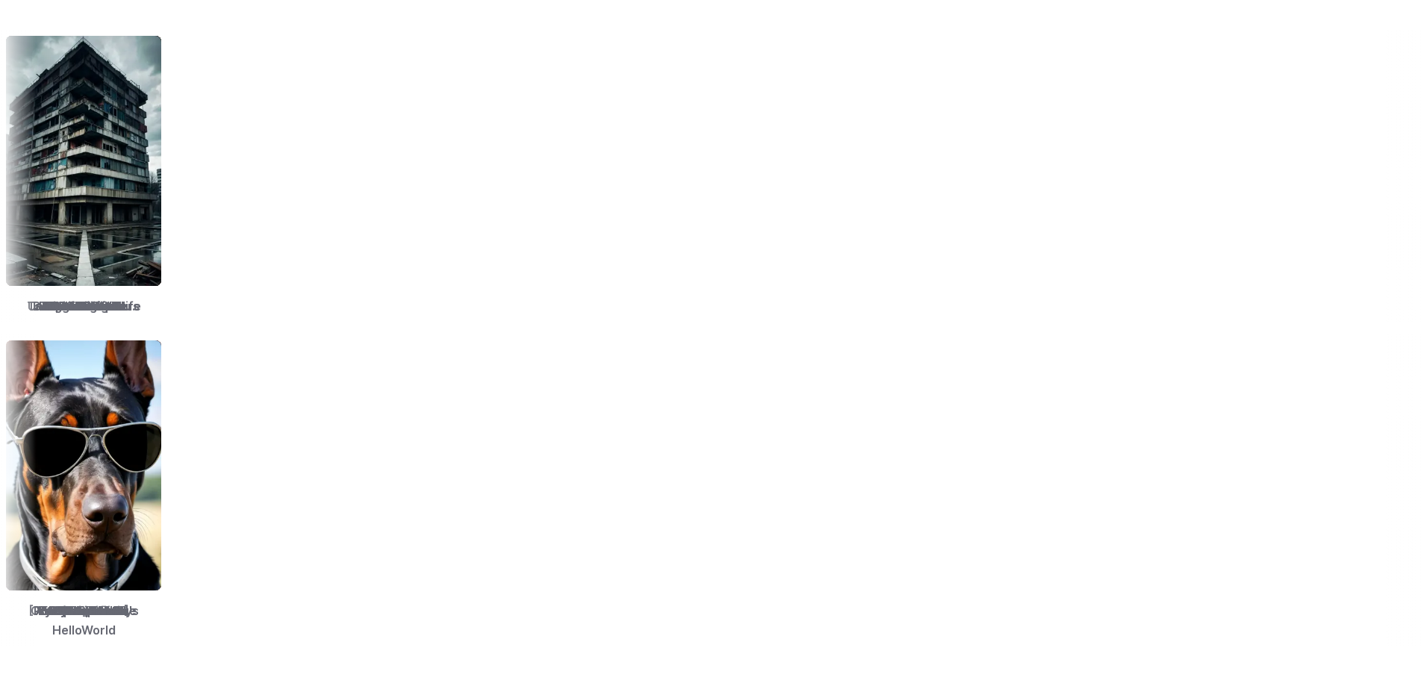
click at [1167, 212] on img at bounding box center [1244, 161] width 155 height 250
click at [1175, 211] on img at bounding box center [1252, 161] width 155 height 250
click at [1168, 296] on div "FLUX" at bounding box center [1251, 176] width 167 height 293
click at [1159, 298] on div "FLUX" at bounding box center [1242, 176] width 167 height 293
click at [1221, 299] on span "FLUX" at bounding box center [1236, 306] width 30 height 19
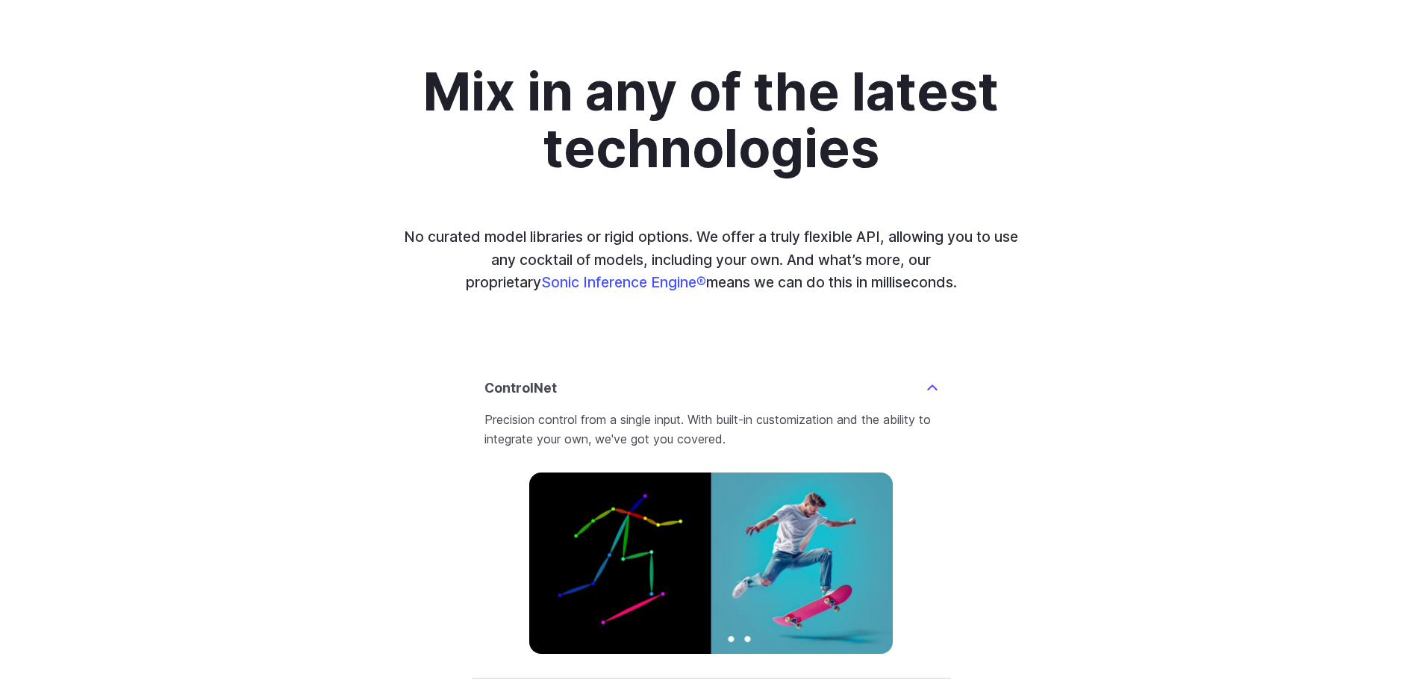
scroll to position [3657, 0]
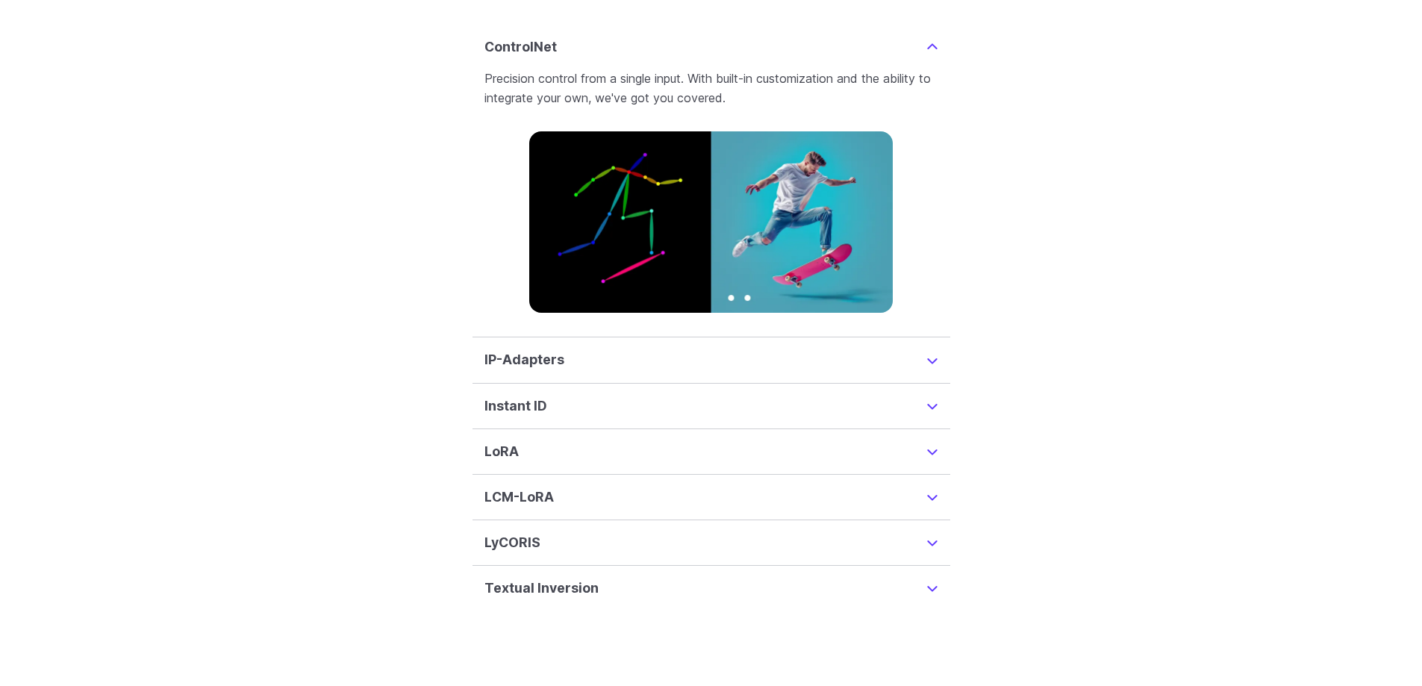
click at [539, 354] on details "IP-Adapters Inspire a new image with the content of another image, helping you …" at bounding box center [711, 360] width 478 height 46
click at [546, 349] on h3 "IP-Adapters" at bounding box center [524, 359] width 80 height 21
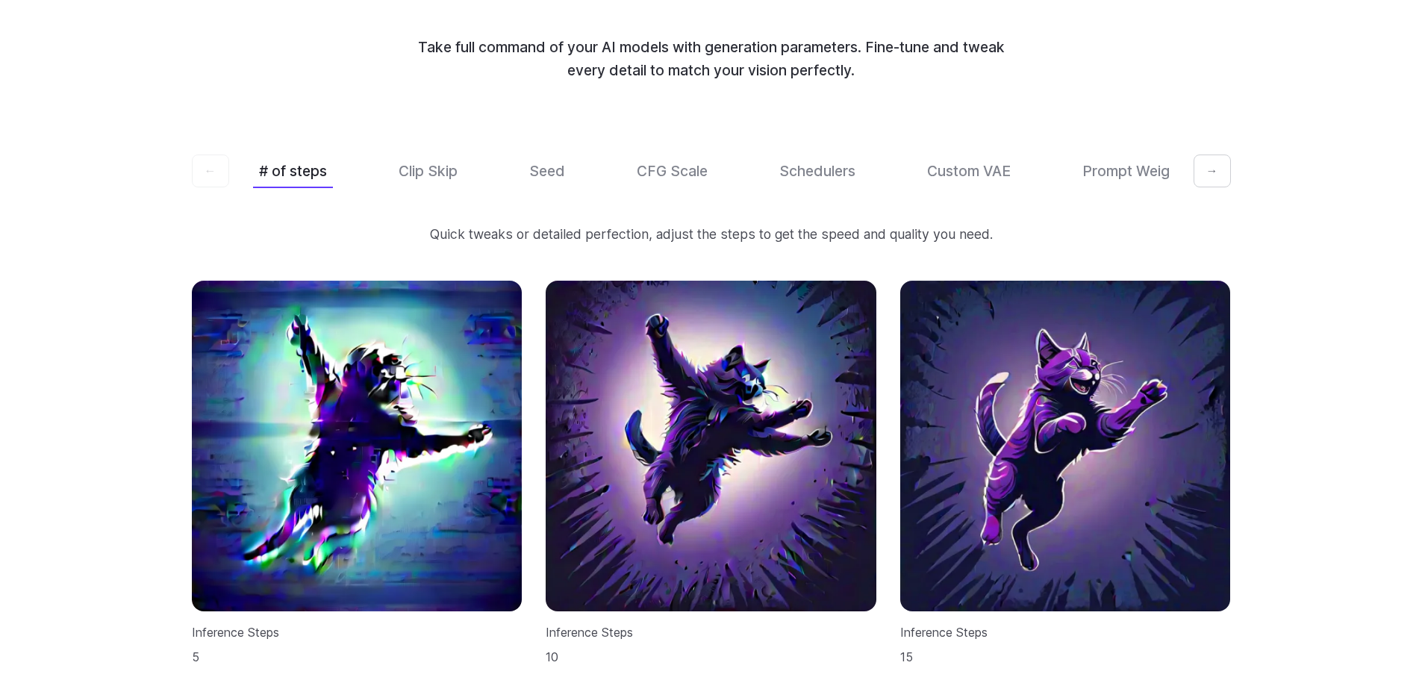
scroll to position [4583, 0]
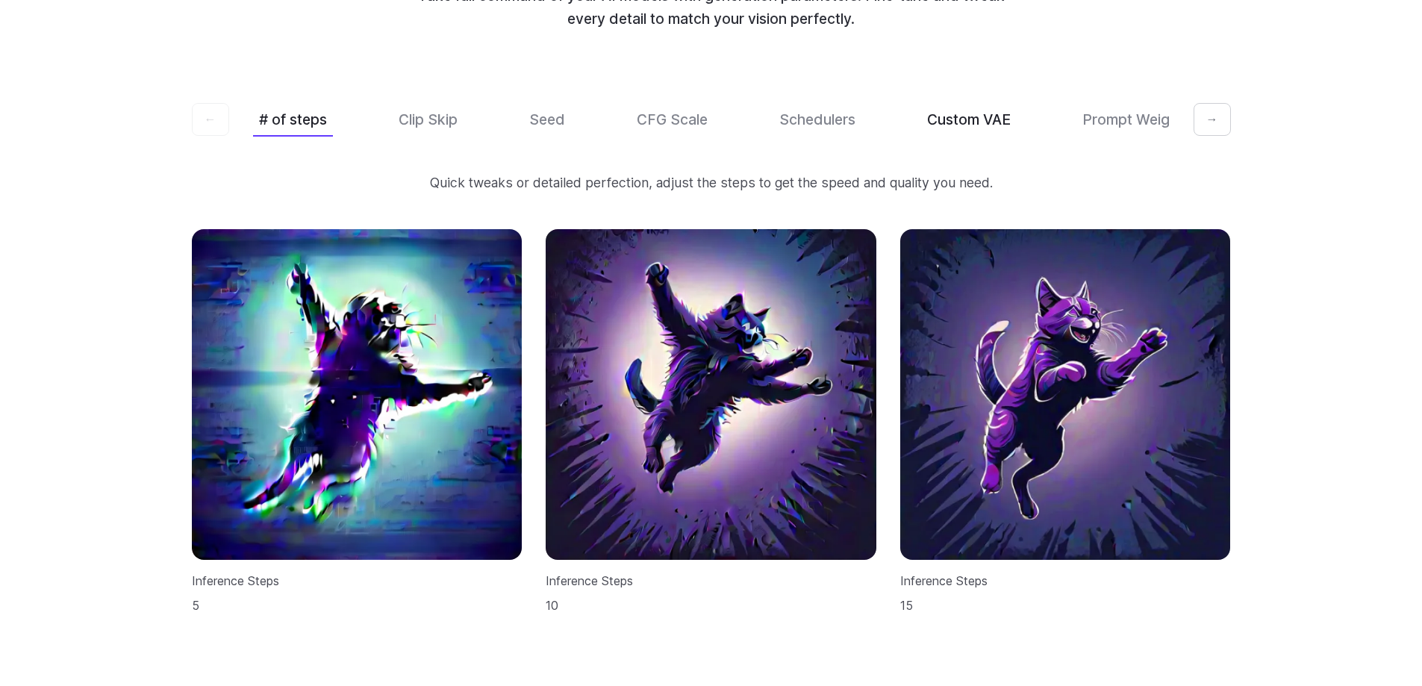
click at [966, 103] on button "Custom VAE" at bounding box center [969, 119] width 96 height 35
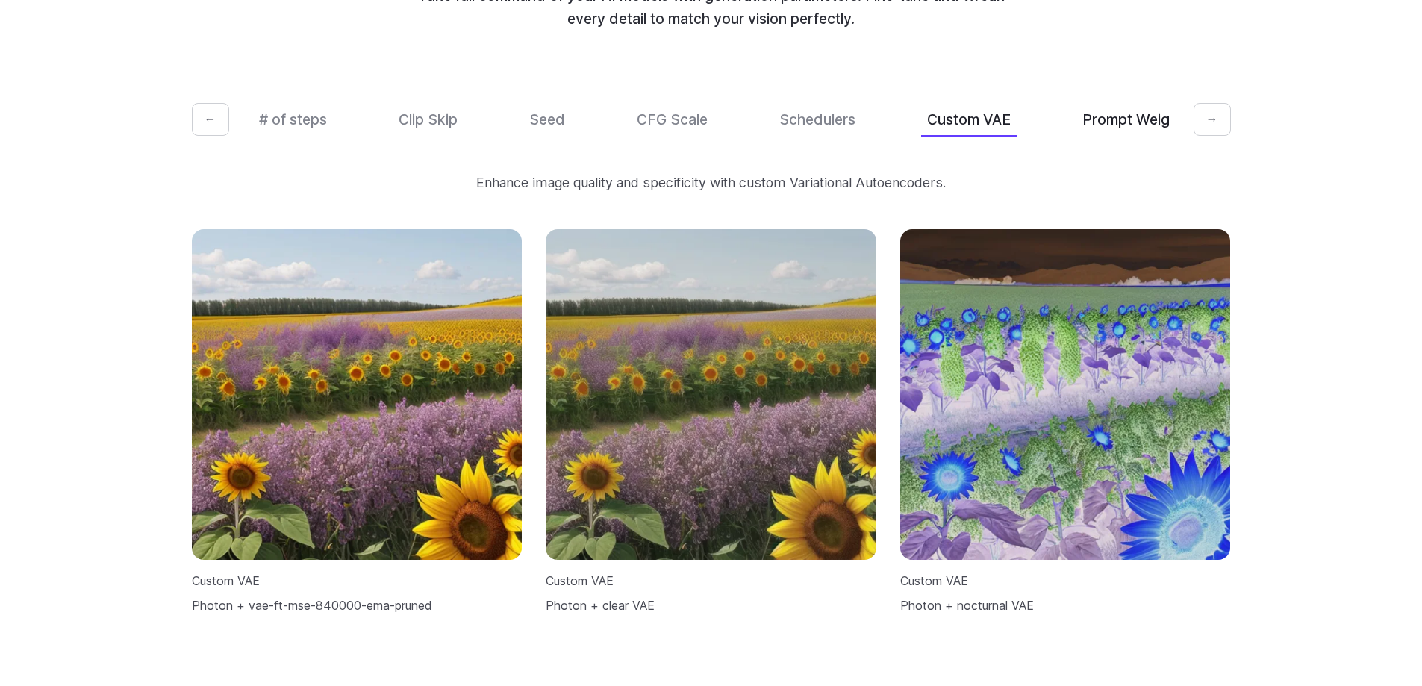
click at [1101, 102] on button "Prompt Weights" at bounding box center [1136, 119] width 120 height 35
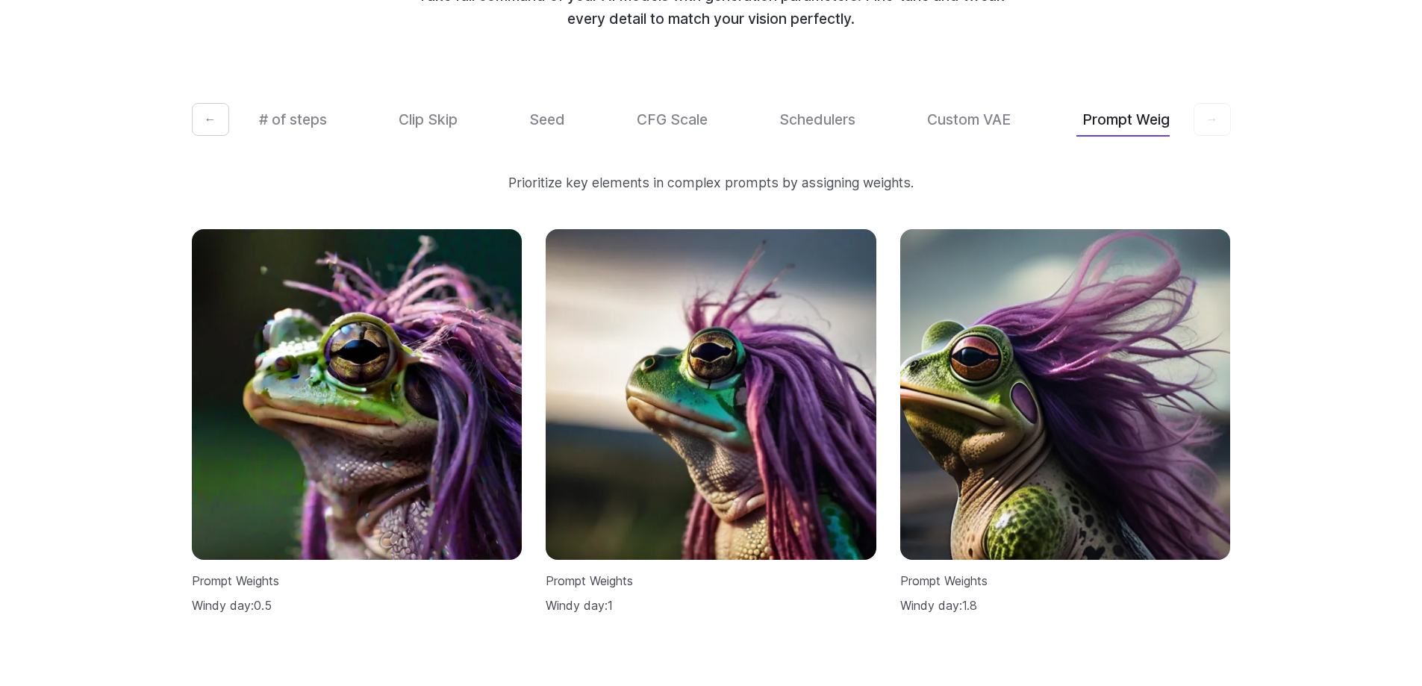
scroll to position [0, 31]
click at [293, 113] on button "# of steps" at bounding box center [266, 119] width 80 height 35
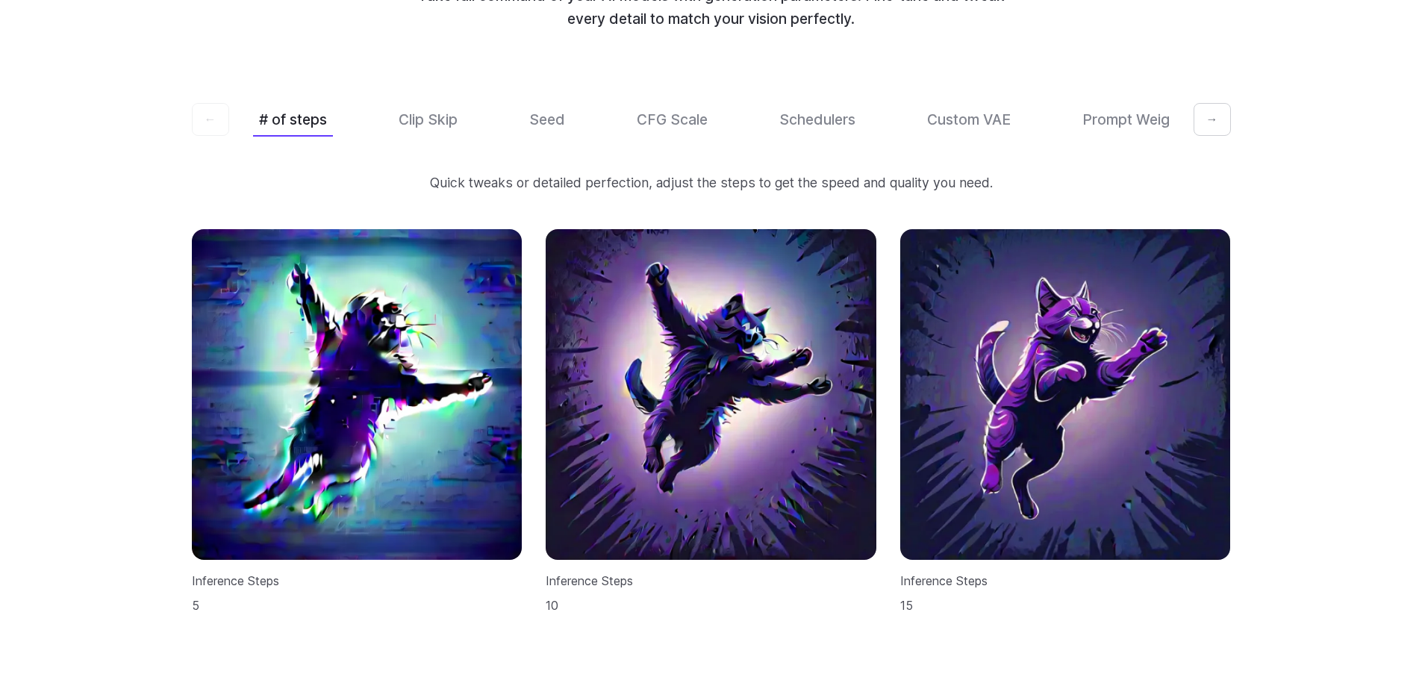
click at [275, 106] on button "# of steps" at bounding box center [293, 119] width 80 height 35
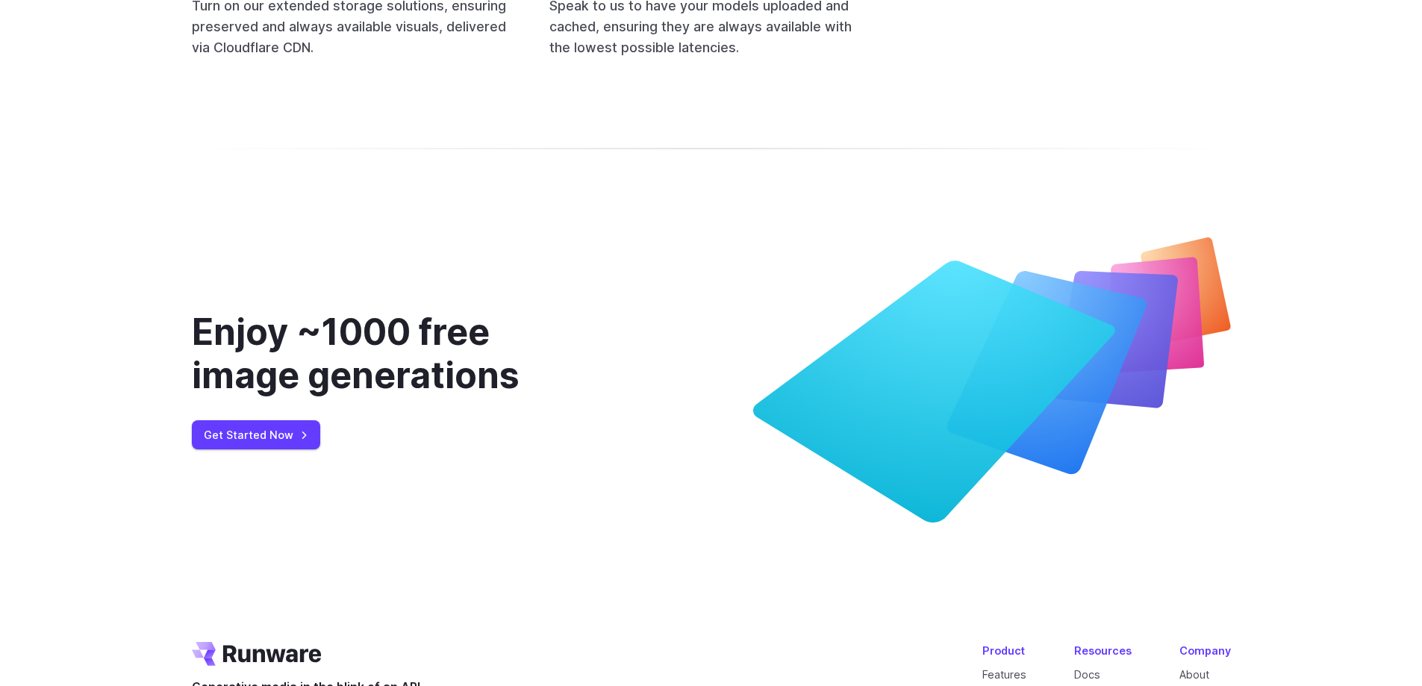
scroll to position [6060, 0]
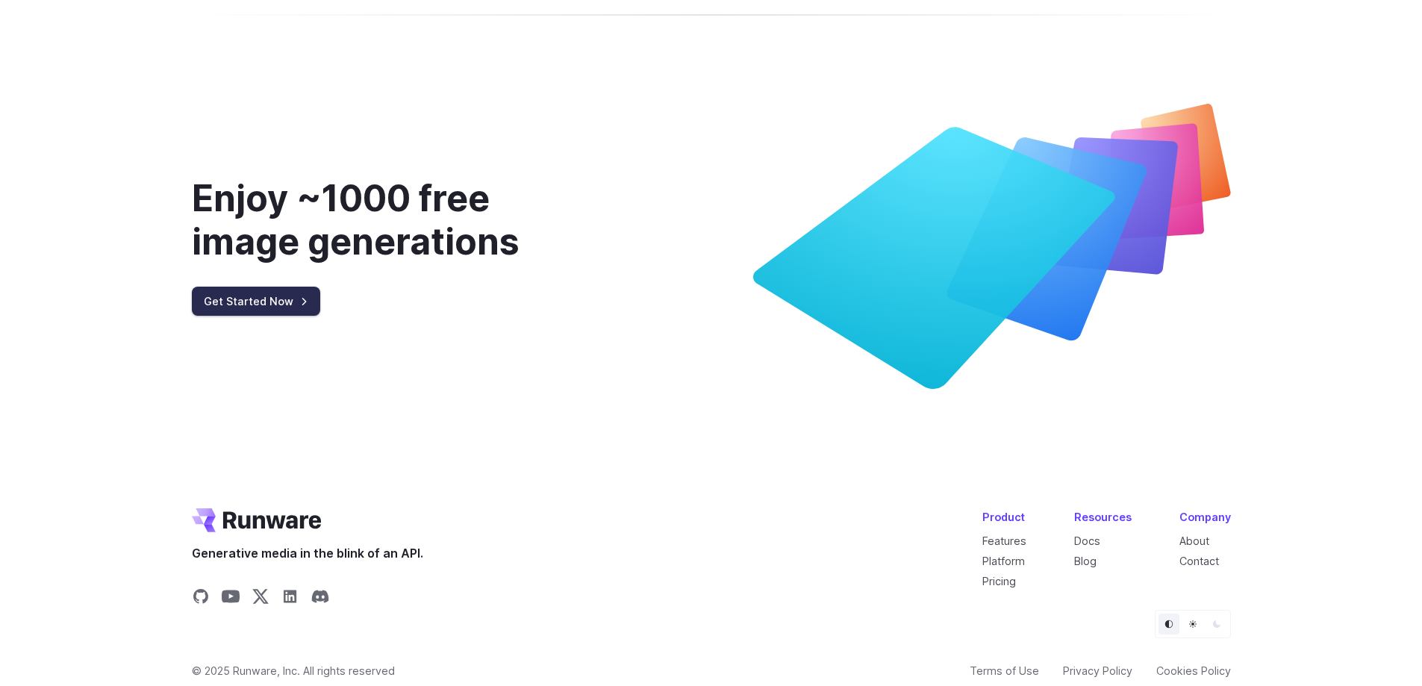
click at [228, 287] on link "Get Started Now" at bounding box center [256, 301] width 128 height 29
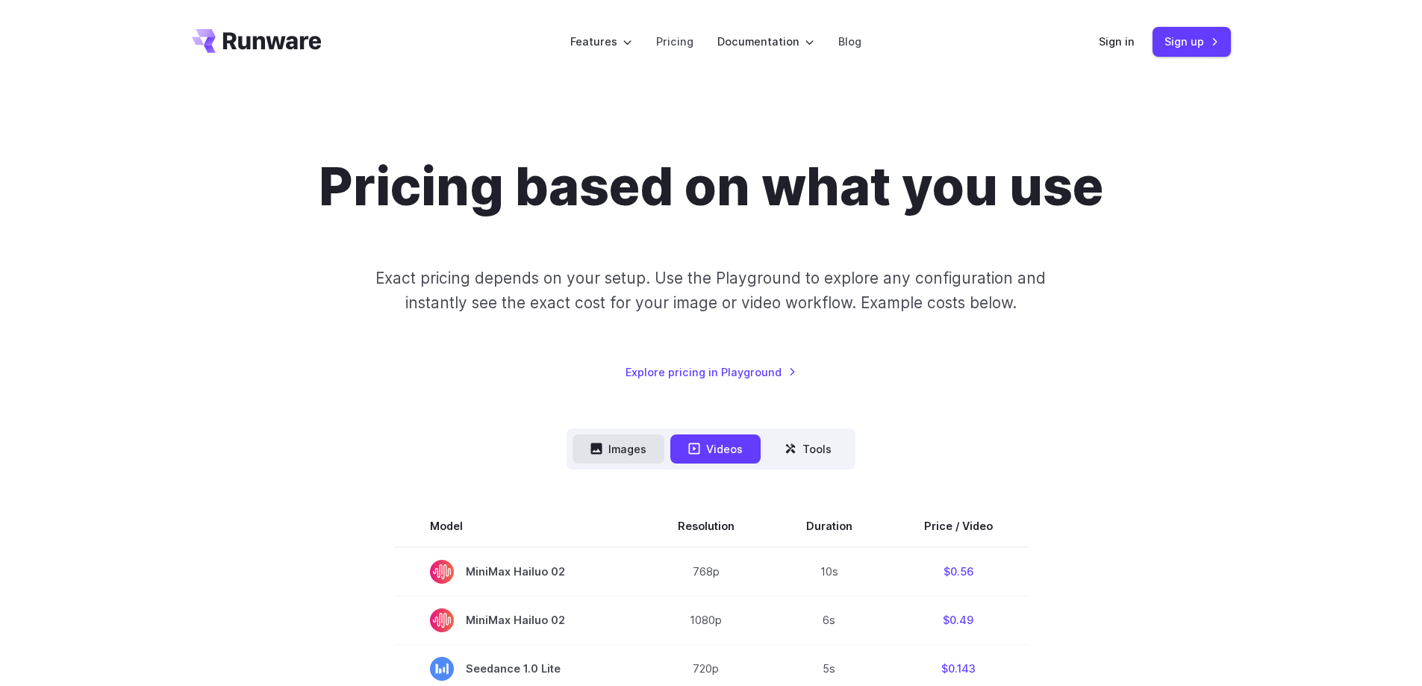
click at [654, 451] on button "Images" at bounding box center [618, 448] width 92 height 29
